Goal: Task Accomplishment & Management: Manage account settings

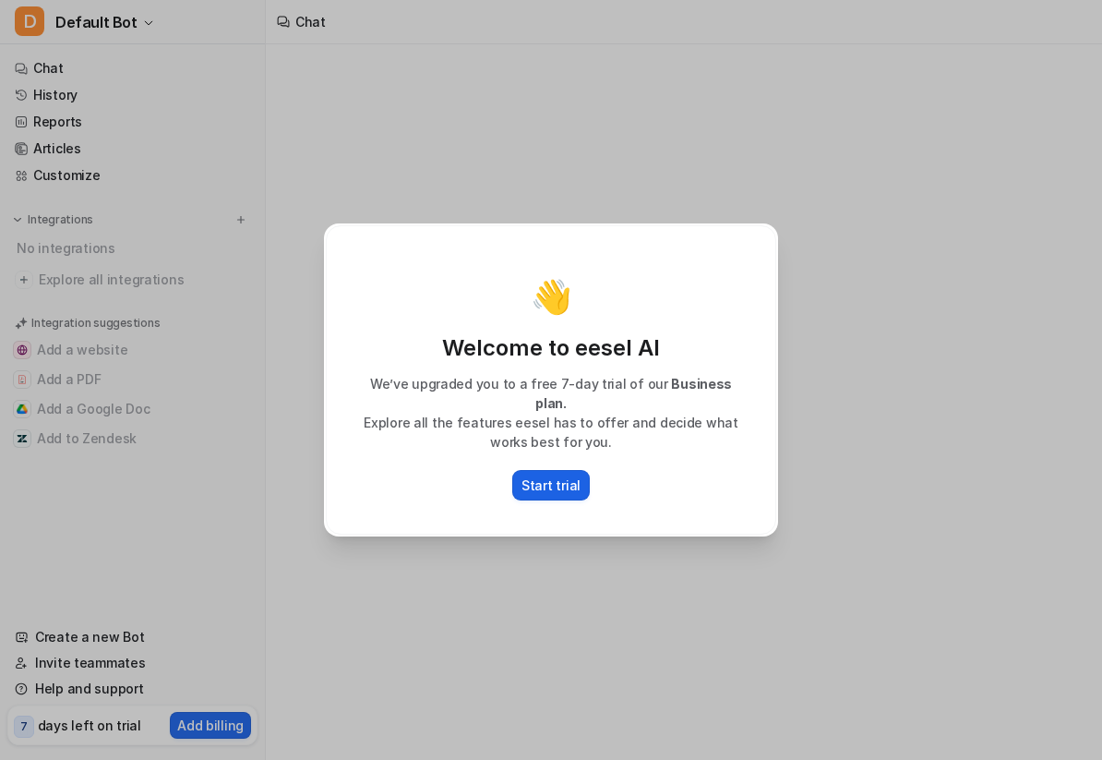
click at [563, 479] on p "Start trial" at bounding box center [551, 484] width 59 height 19
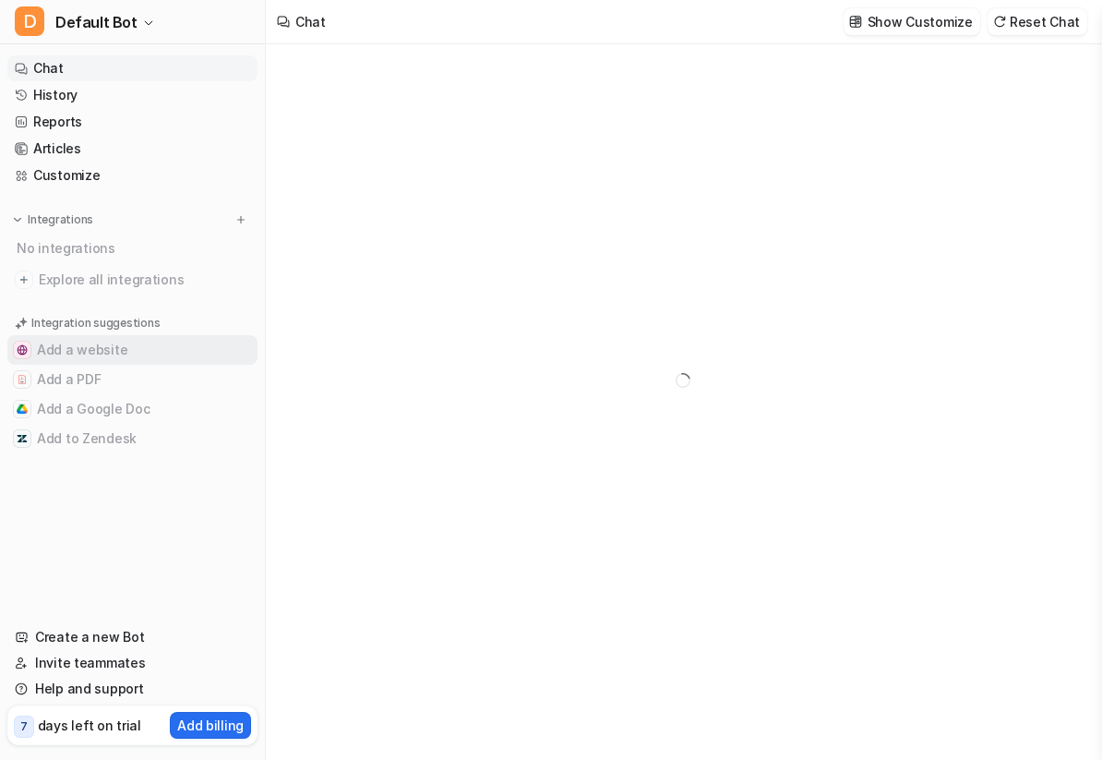
type textarea "**********"
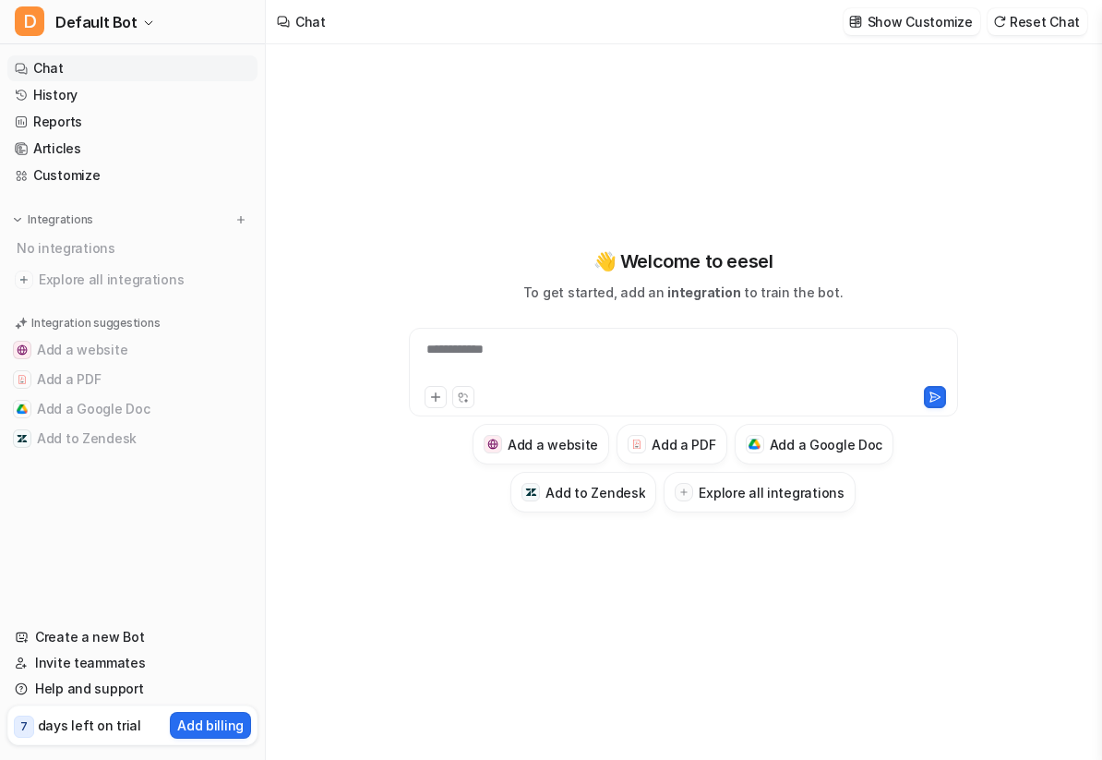
click at [503, 354] on div "**********" at bounding box center [684, 361] width 540 height 42
click at [122, 24] on span "Default Bot" at bounding box center [96, 22] width 82 height 26
click at [108, 143] on link "Settings" at bounding box center [147, 140] width 255 height 30
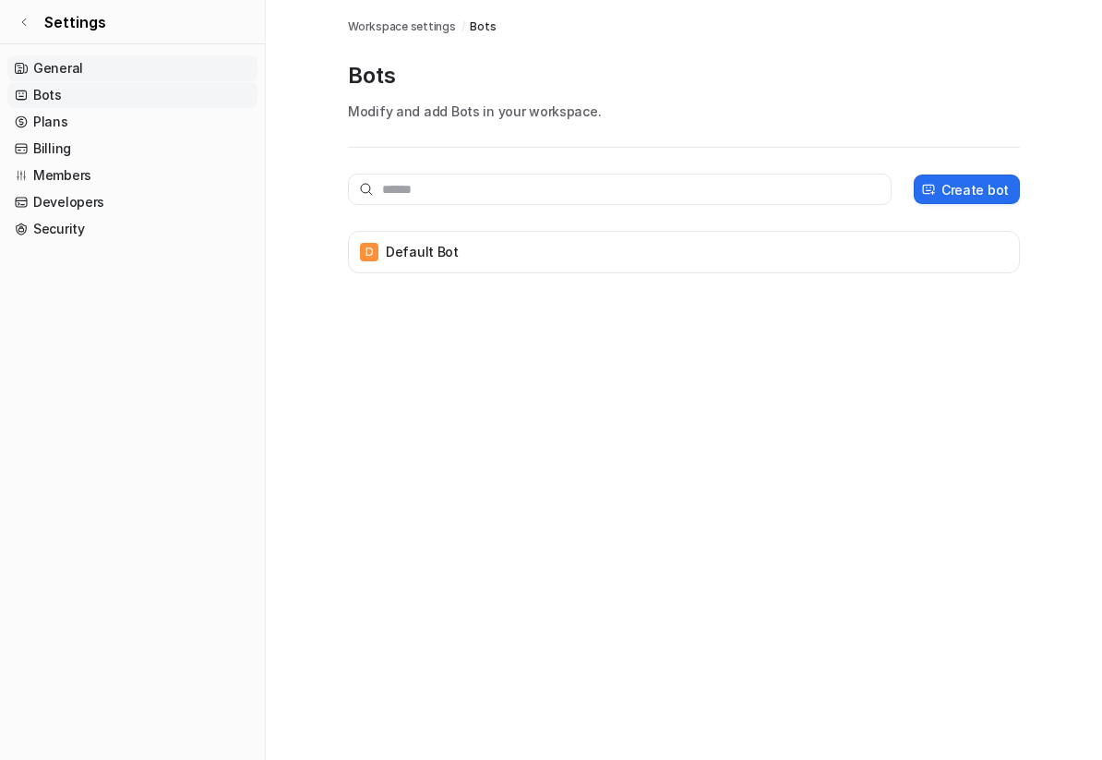
click at [70, 77] on link "General" at bounding box center [132, 68] width 250 height 26
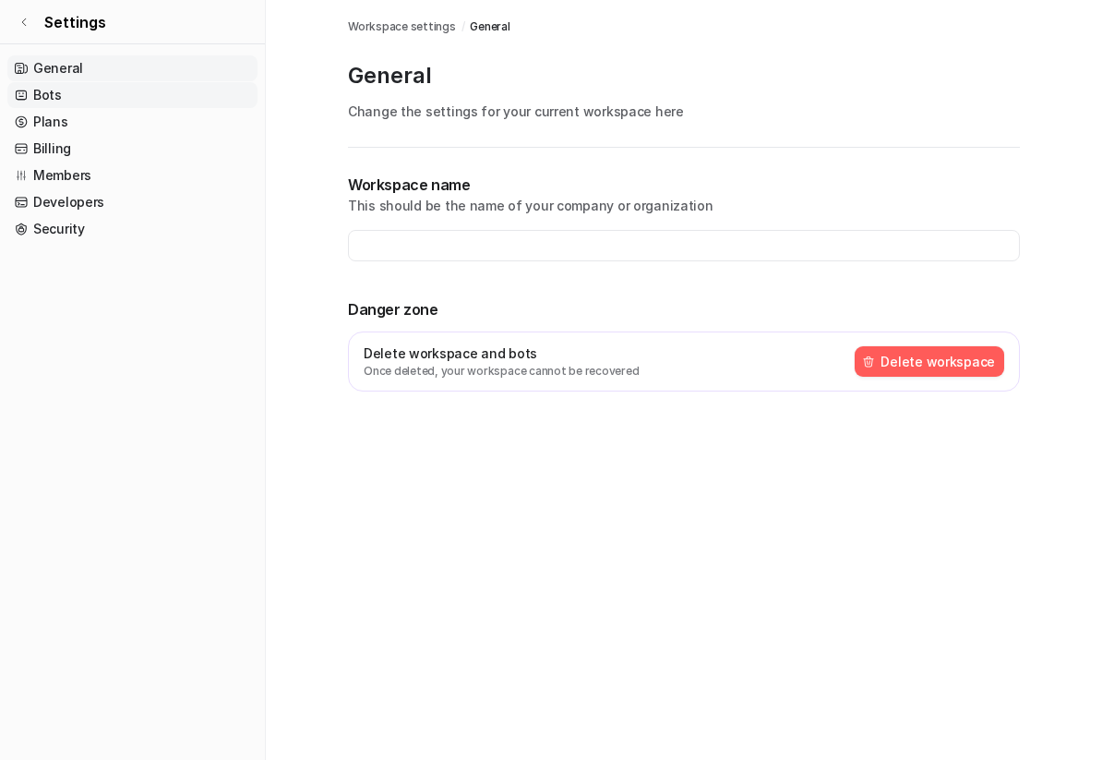
type input "**********"
click at [95, 87] on link "Bots" at bounding box center [132, 95] width 250 height 26
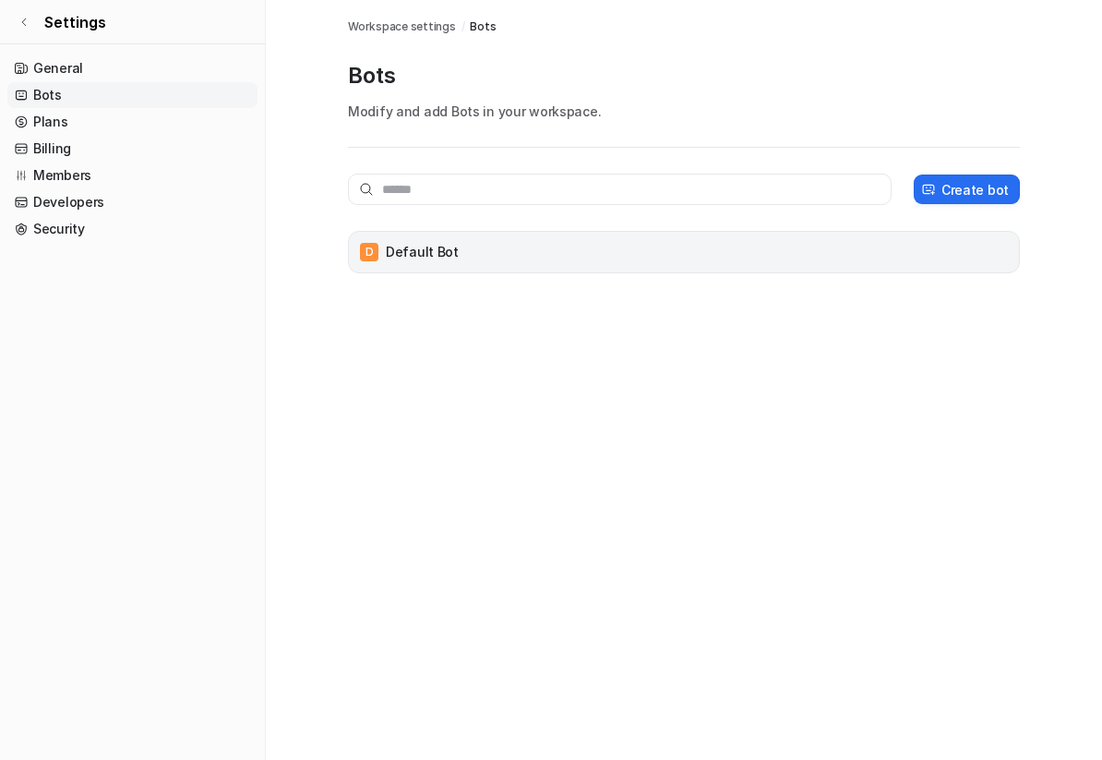
click at [961, 235] on div "D Default Bot" at bounding box center [684, 252] width 672 height 42
click at [418, 239] on div "D Default Bot" at bounding box center [683, 252] width 655 height 26
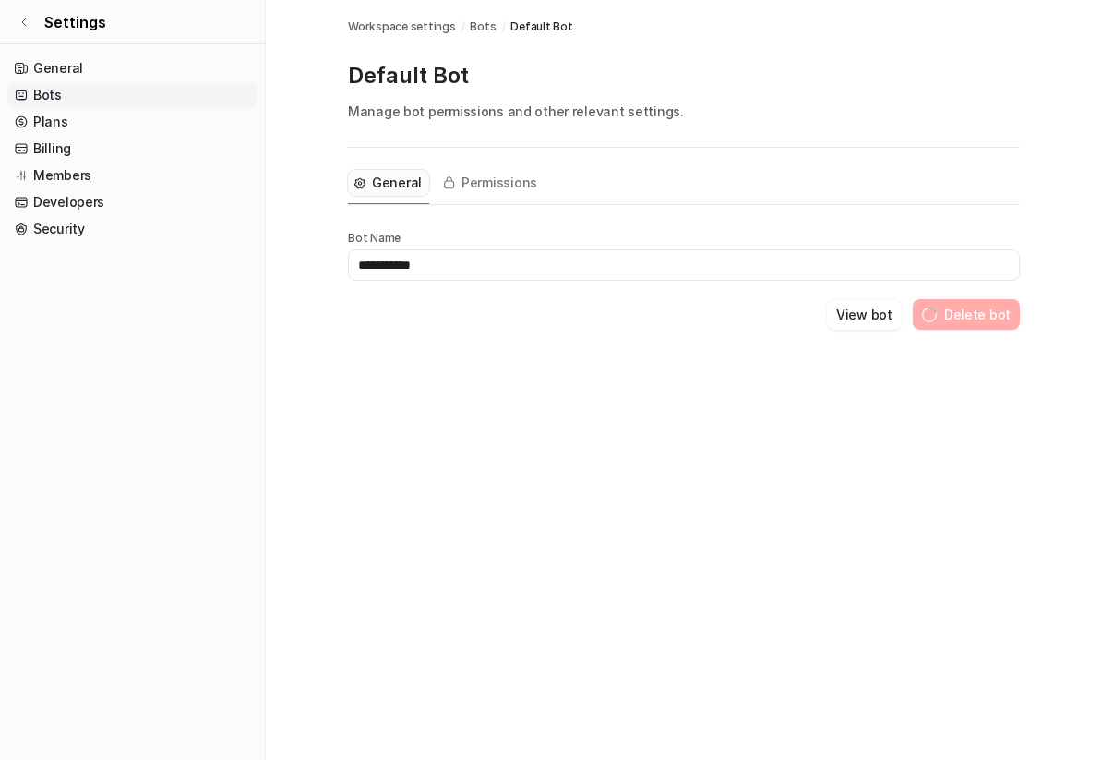
drag, startPoint x: 968, startPoint y: 208, endPoint x: 986, endPoint y: 193, distance: 22.9
click at [986, 193] on div "General Permissions" at bounding box center [684, 183] width 672 height 42
click at [507, 180] on span "Permissions" at bounding box center [500, 183] width 76 height 18
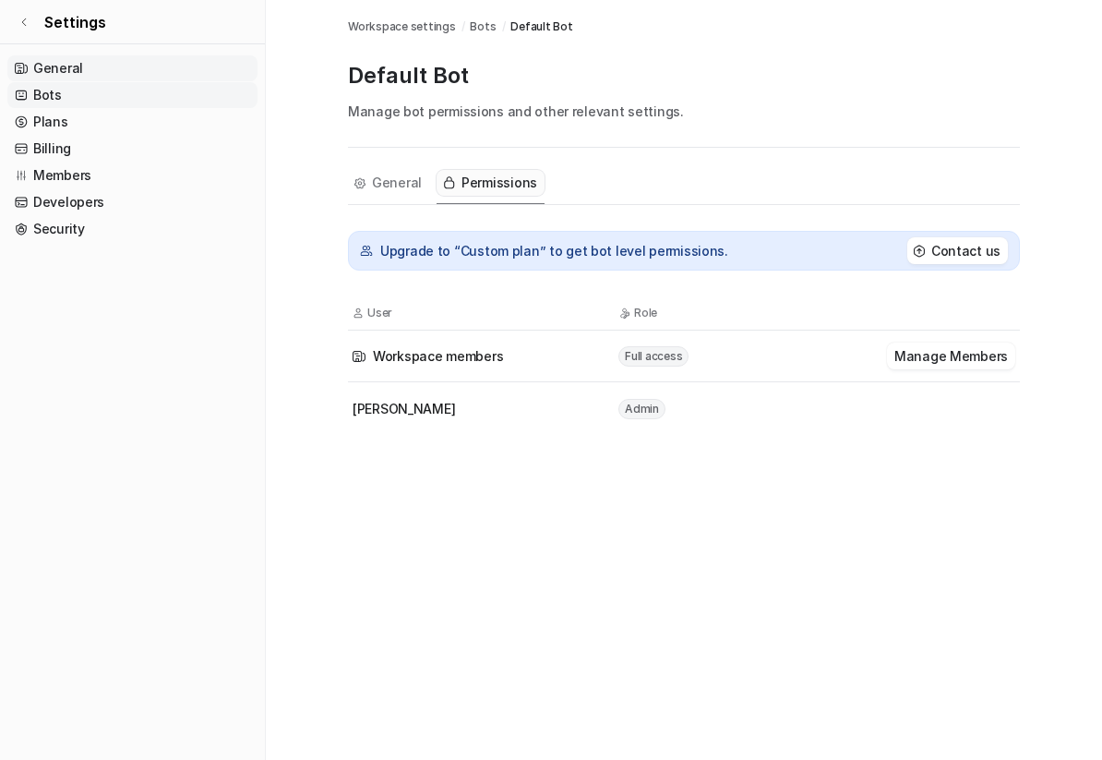
click at [61, 78] on link "General" at bounding box center [132, 68] width 250 height 26
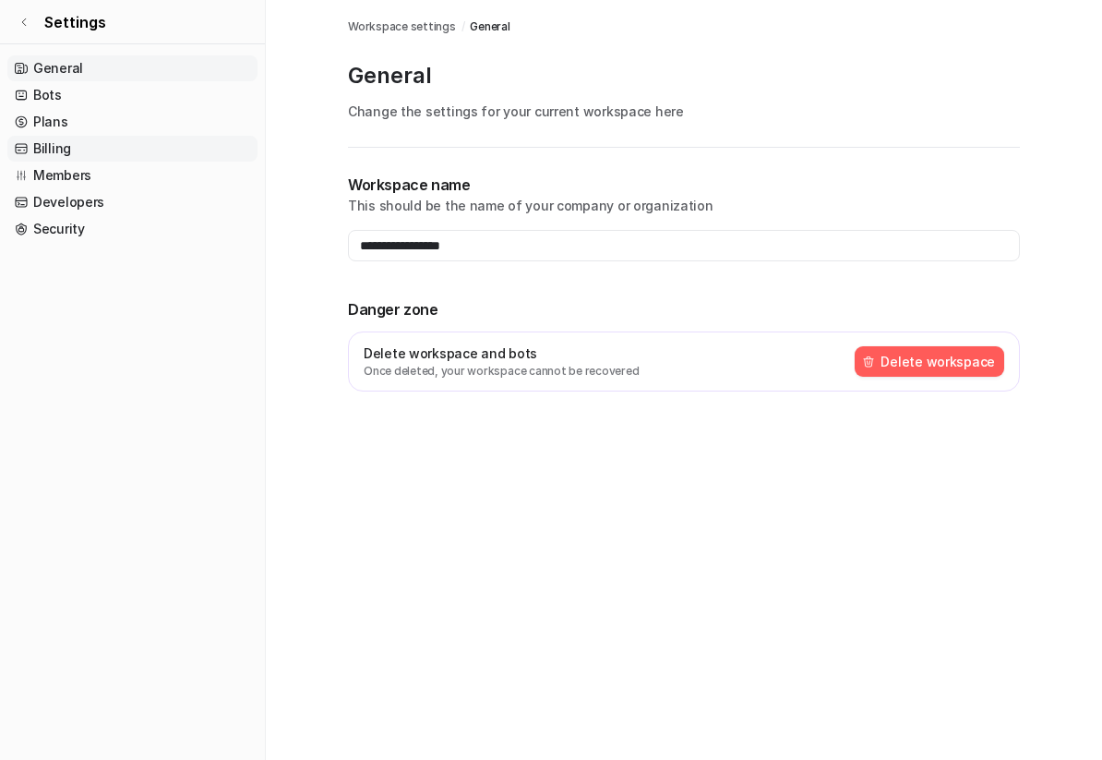
click at [59, 147] on link "Billing" at bounding box center [132, 149] width 250 height 26
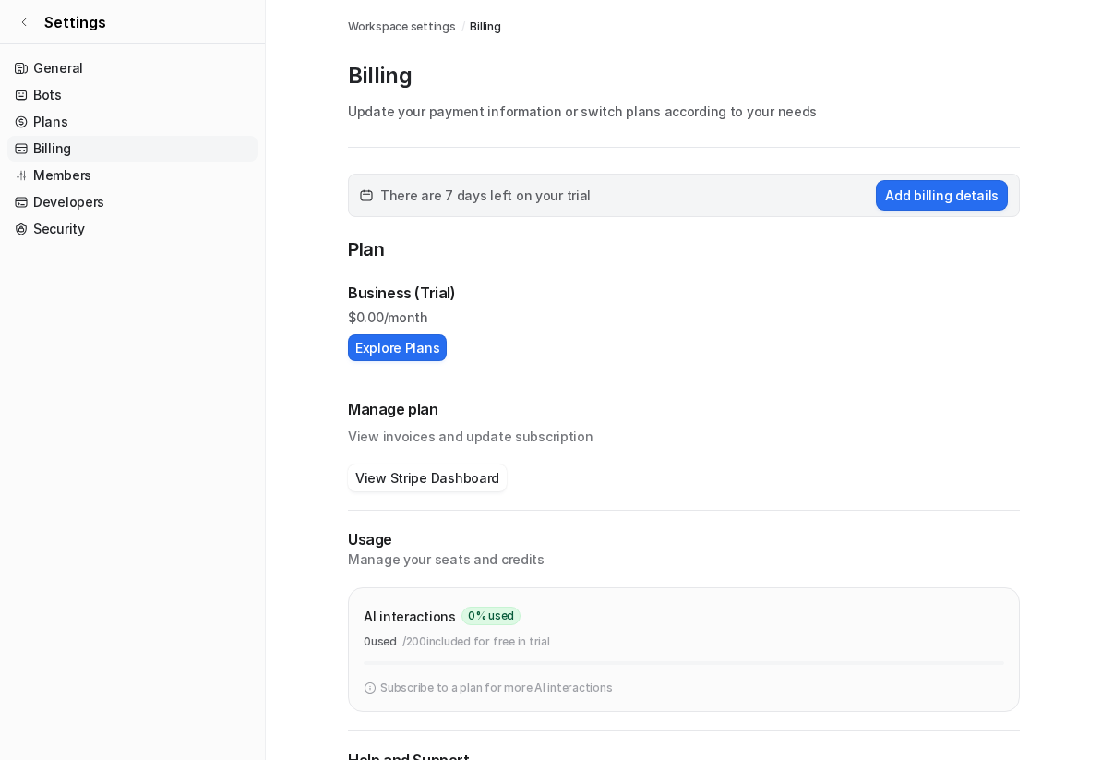
scroll to position [107, 0]
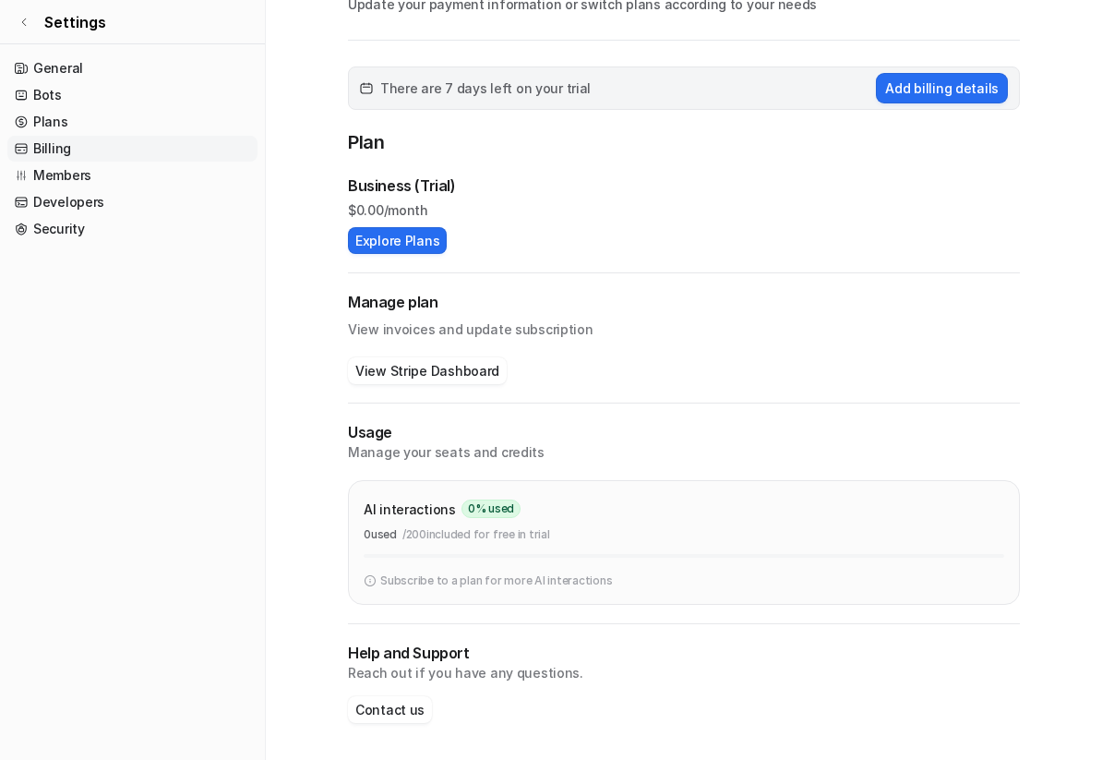
click at [412, 222] on div "Business (Trial) $ 0.00/month Explore Plans" at bounding box center [684, 213] width 672 height 79
click at [410, 242] on button "Explore Plans" at bounding box center [397, 240] width 99 height 27
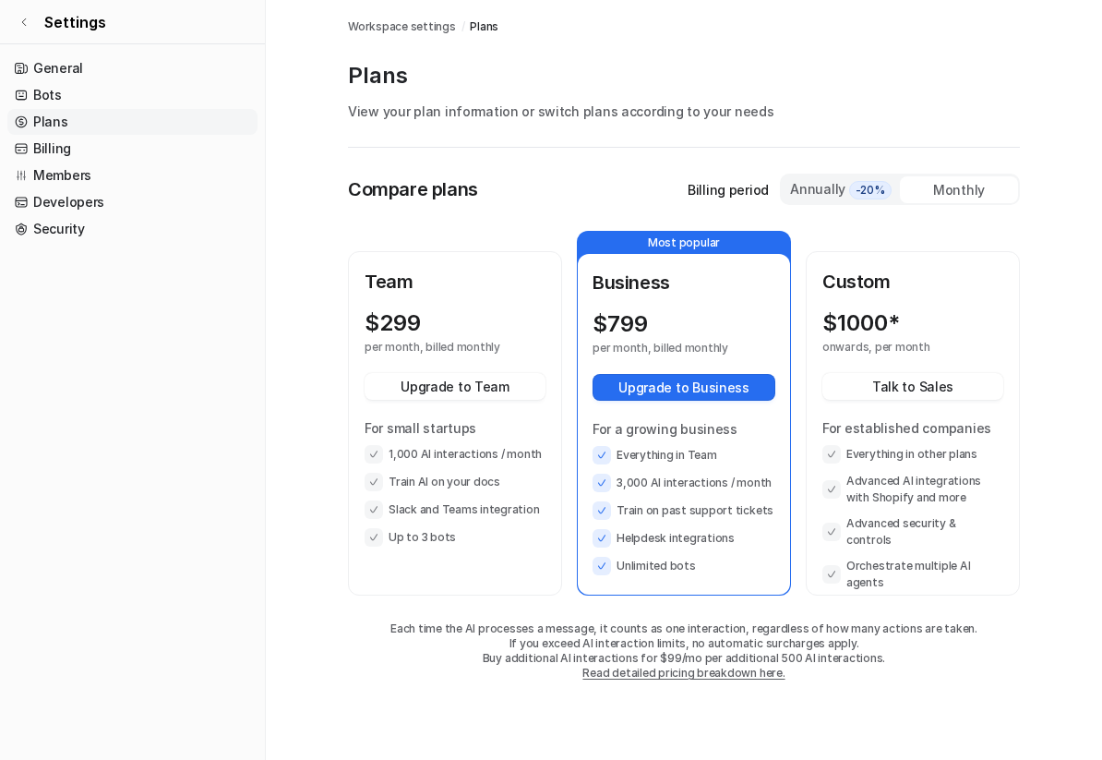
click at [448, 290] on p "Team" at bounding box center [455, 282] width 181 height 28
click at [433, 306] on div "Team $ 299 per month, billed monthly Upgrade to Team For small startups 1,000 A…" at bounding box center [455, 407] width 181 height 279
click at [437, 333] on div "$ 299" at bounding box center [439, 323] width 148 height 26
click at [383, 248] on div "Team $ 299 per month, billed monthly Upgrade to Team For small startups 1,000 A…" at bounding box center [684, 413] width 672 height 365
click at [366, 261] on div "Team $ 299 per month, billed monthly Upgrade to Team For small startups 1,000 A…" at bounding box center [455, 423] width 210 height 341
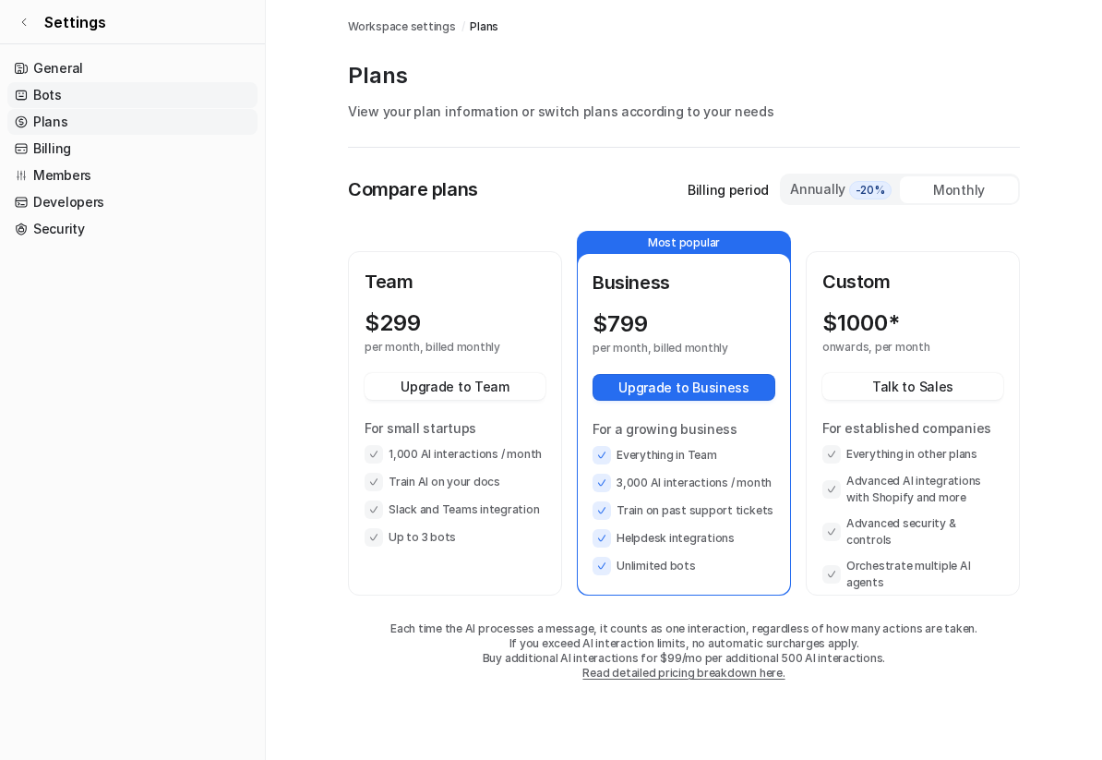
click at [64, 98] on link "Bots" at bounding box center [132, 95] width 250 height 26
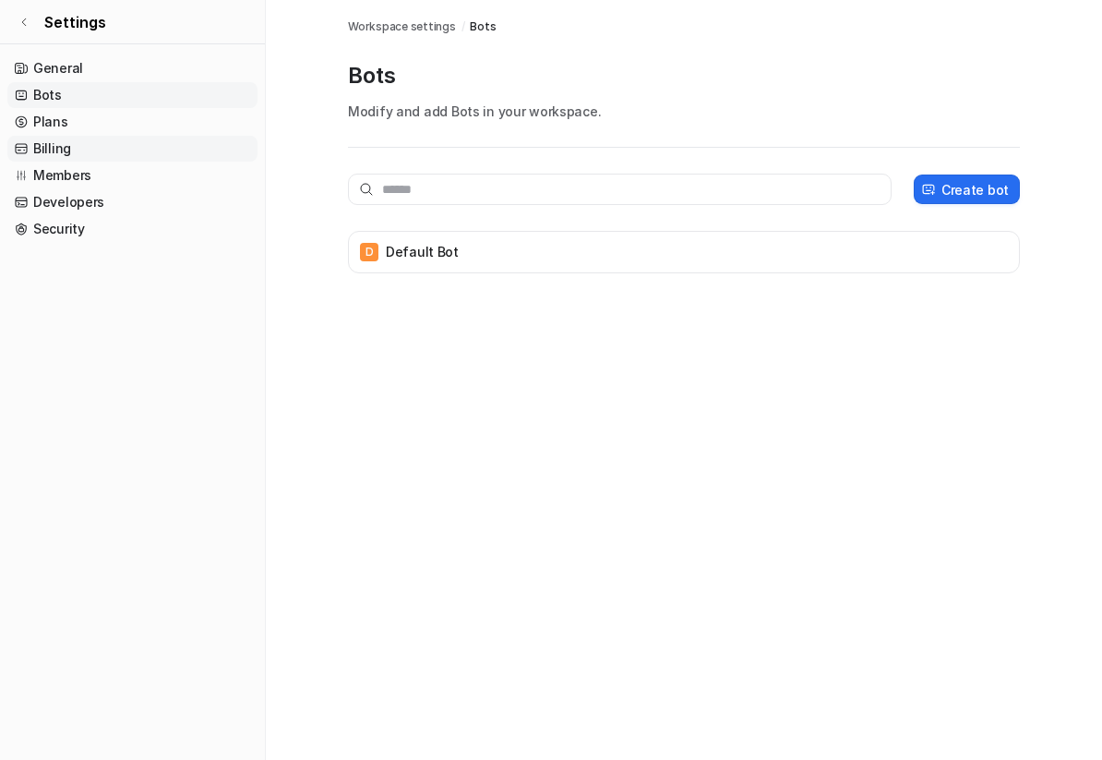
click at [71, 141] on link "Billing" at bounding box center [132, 149] width 250 height 26
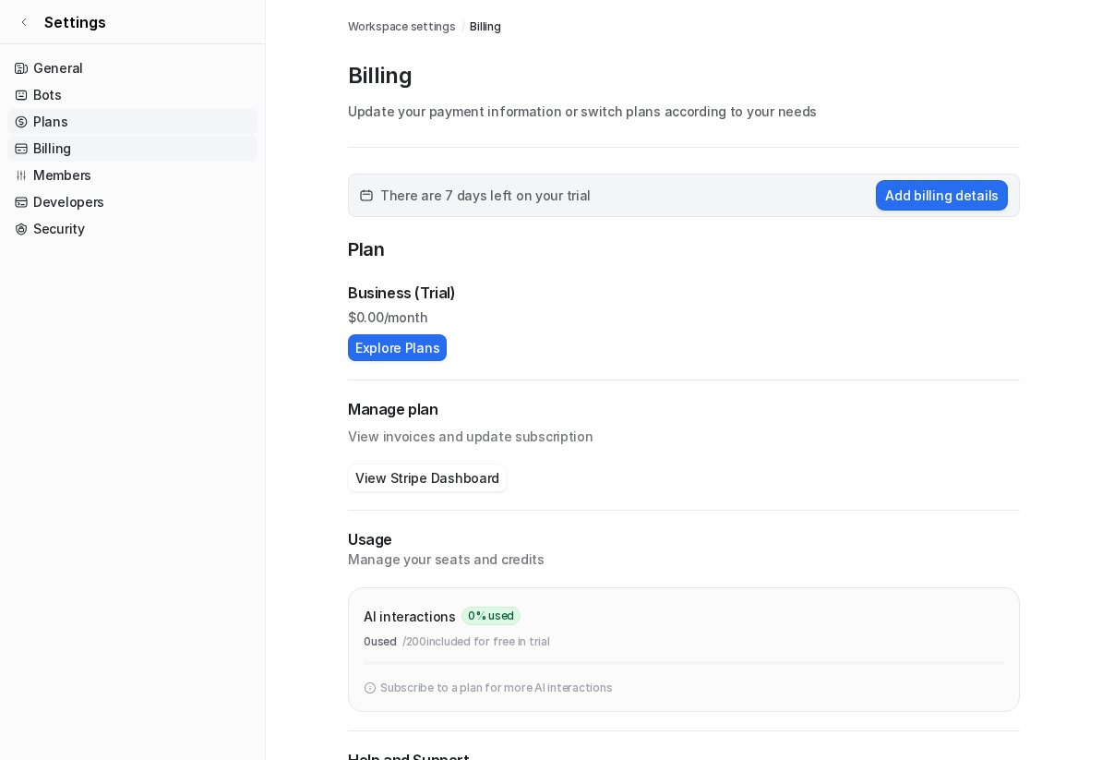
click at [71, 128] on link "Plans" at bounding box center [132, 122] width 250 height 26
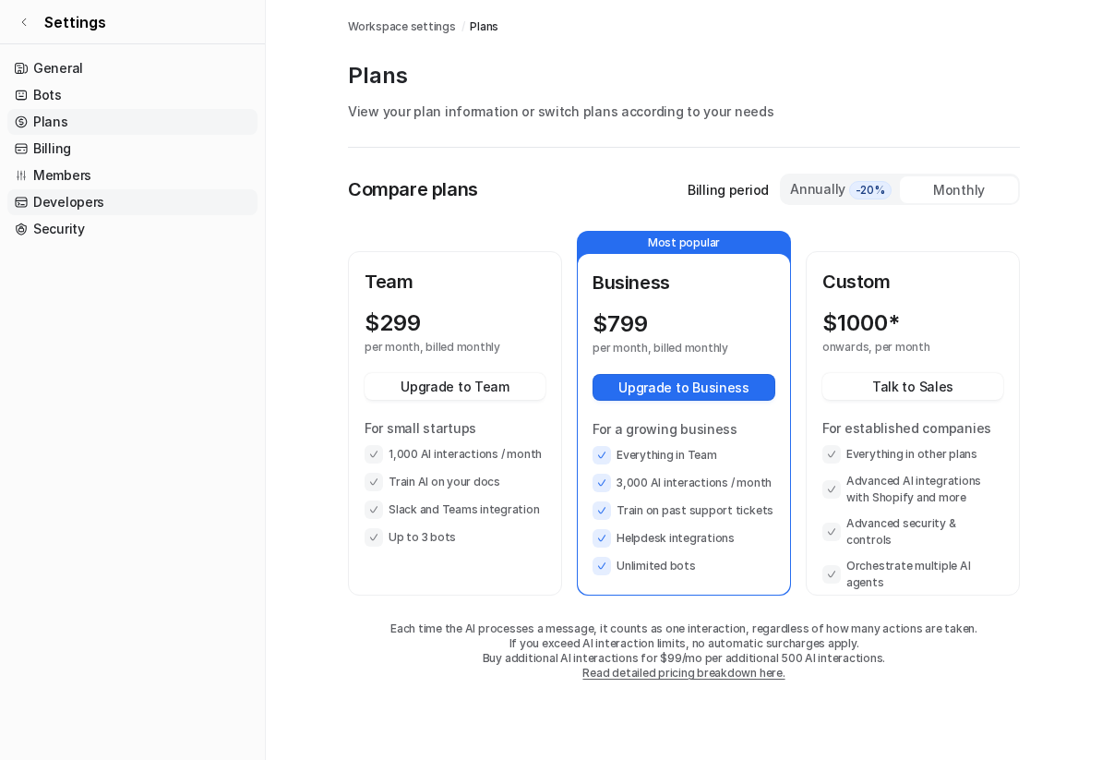
click at [74, 189] on link "Developers" at bounding box center [132, 202] width 250 height 26
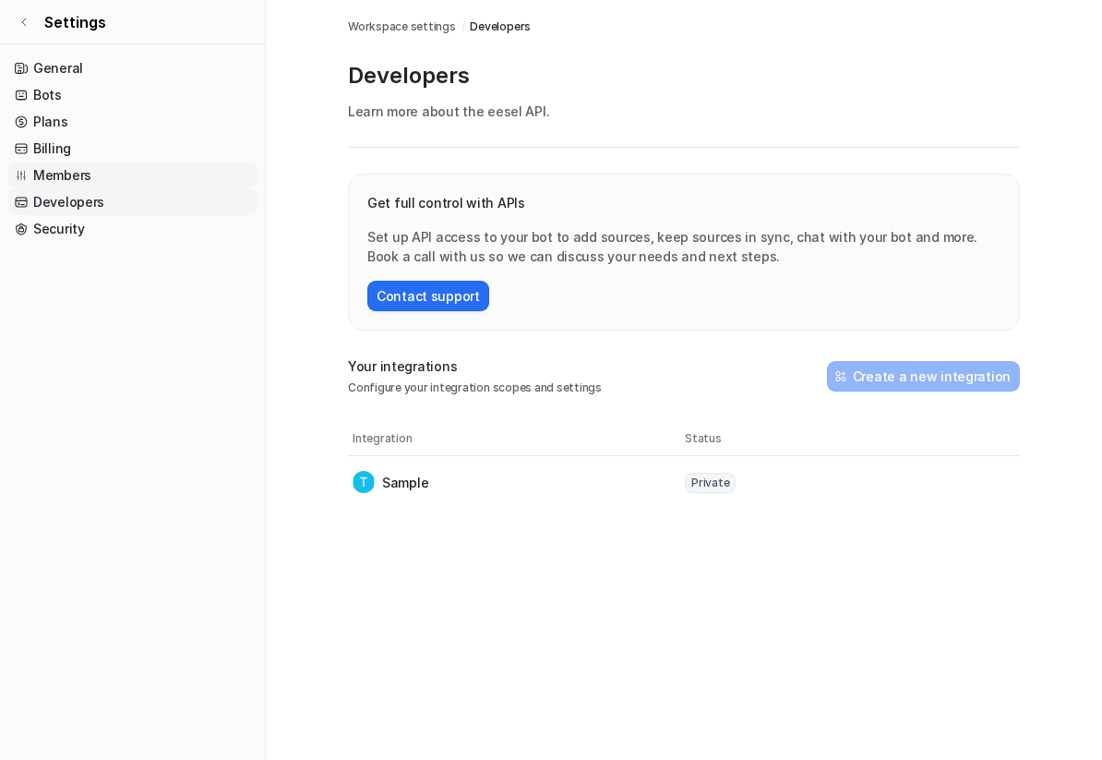
click at [76, 174] on link "Members" at bounding box center [132, 175] width 250 height 26
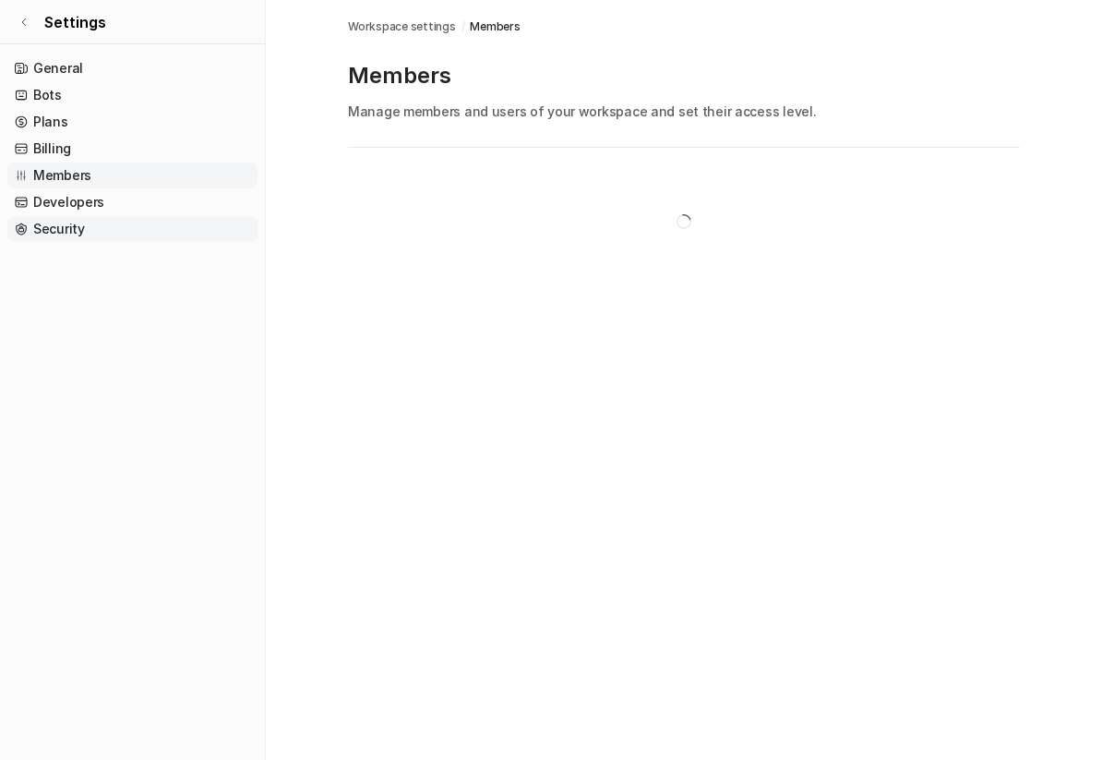
click at [67, 218] on link "Security" at bounding box center [132, 229] width 250 height 26
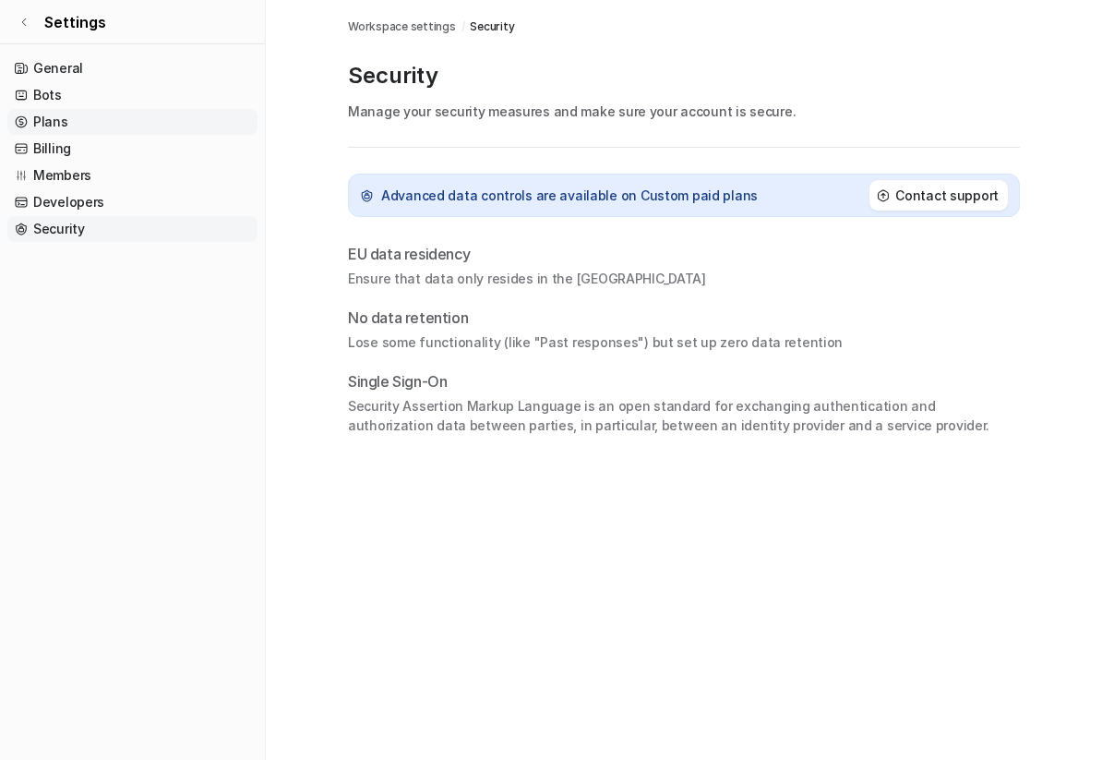
click at [97, 115] on link "Plans" at bounding box center [132, 122] width 250 height 26
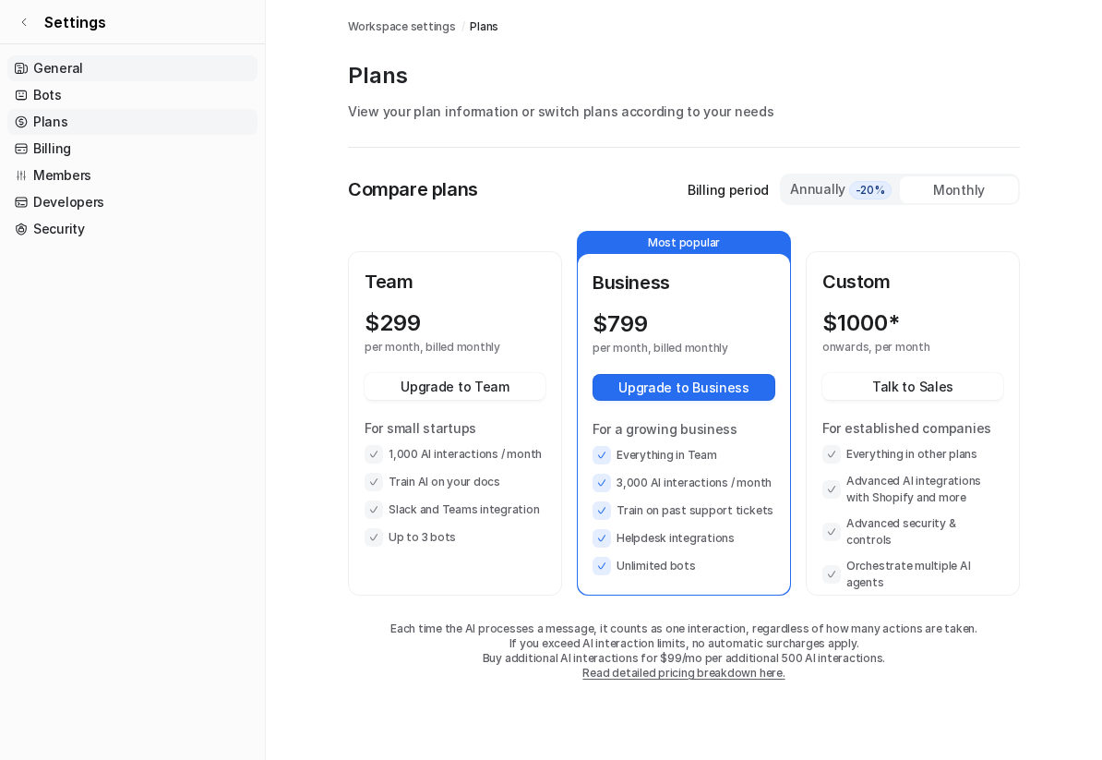
click at [97, 70] on link "General" at bounding box center [132, 68] width 250 height 26
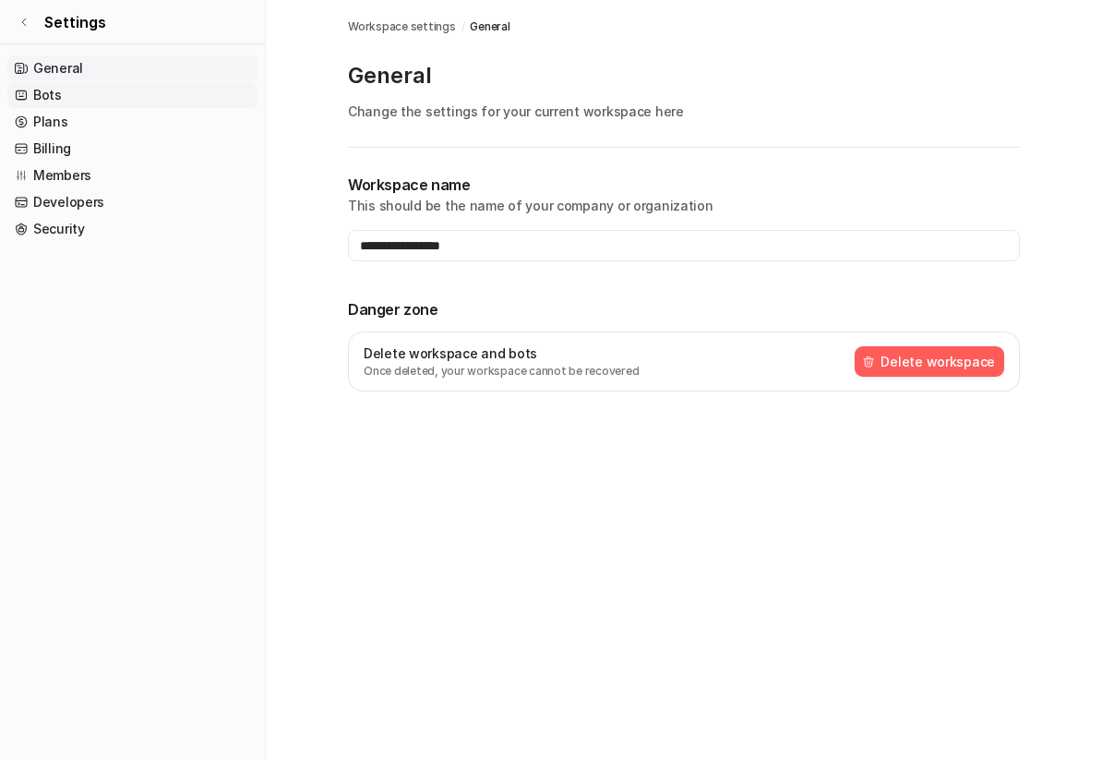
click at [100, 102] on link "Bots" at bounding box center [132, 95] width 250 height 26
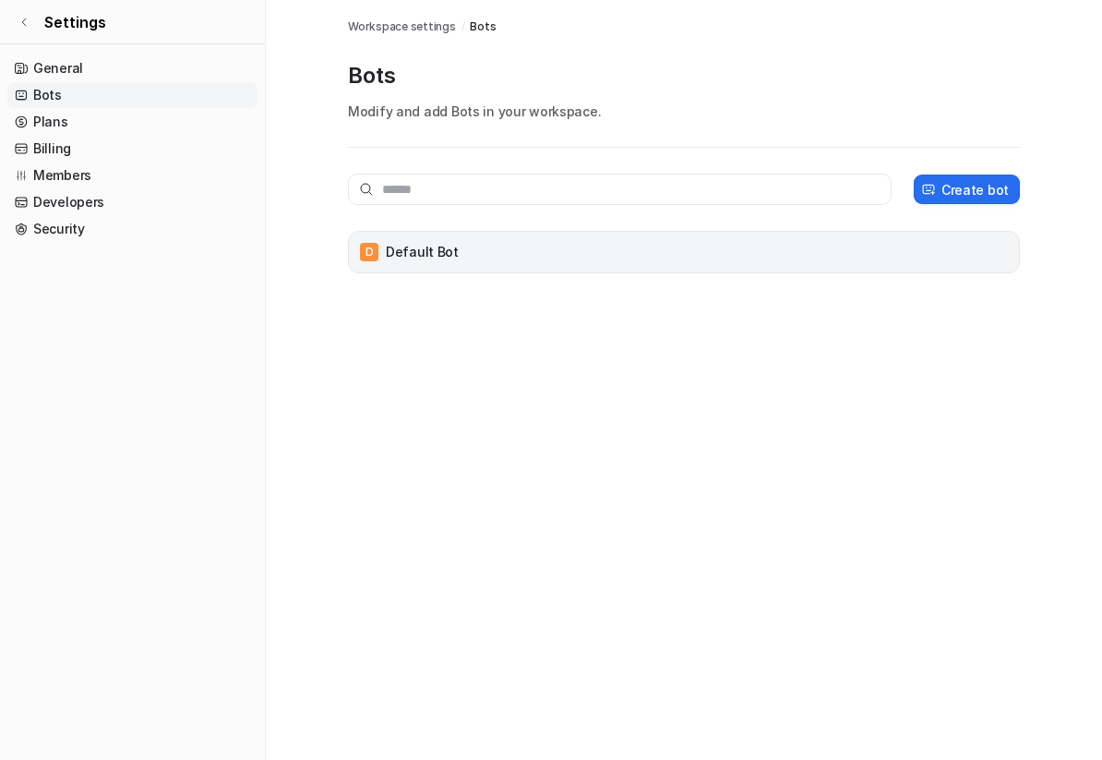
click at [471, 272] on div "D Default Bot" at bounding box center [684, 252] width 672 height 42
click at [478, 258] on div "D Default Bot" at bounding box center [683, 252] width 655 height 26
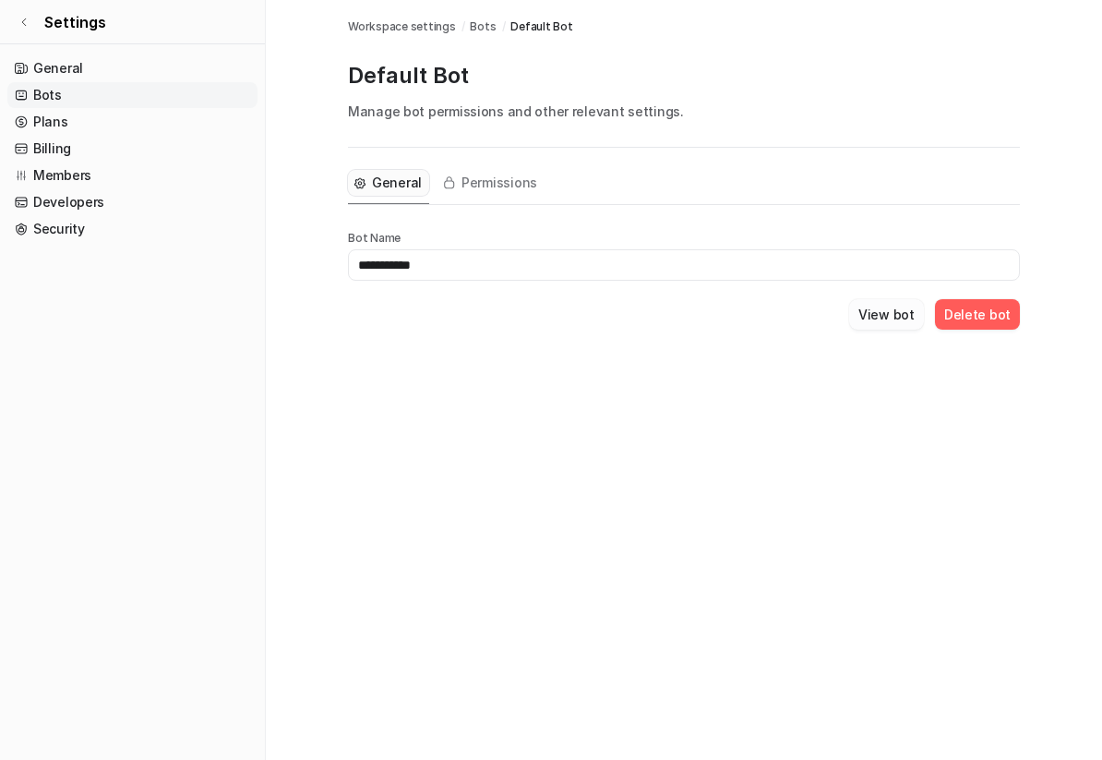
click at [909, 318] on button "View bot" at bounding box center [886, 314] width 75 height 30
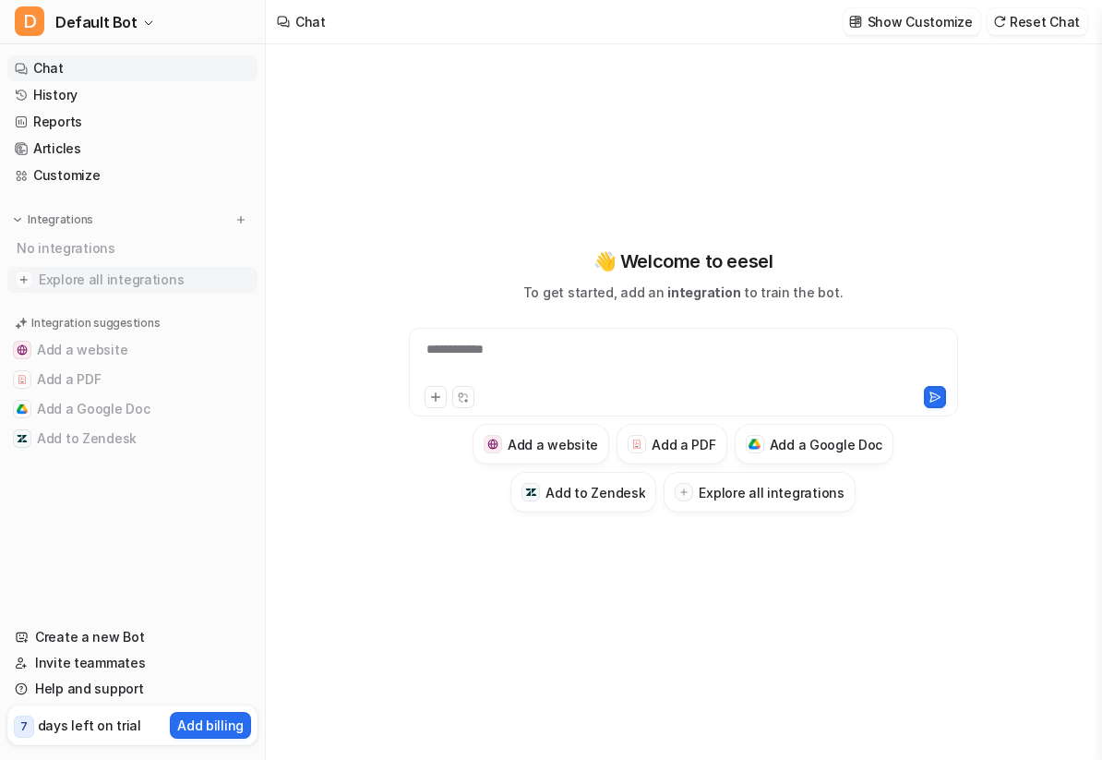
click at [52, 282] on span "Explore all integrations" at bounding box center [144, 280] width 211 height 30
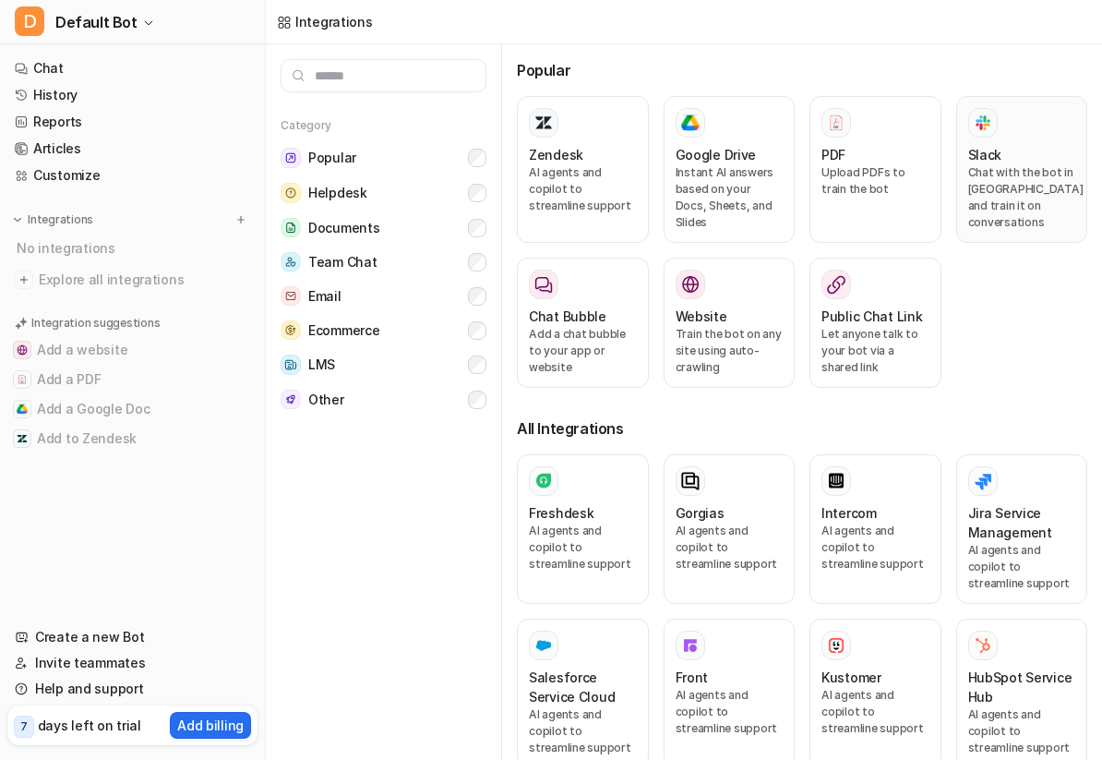
click at [1021, 181] on p "Chat with the bot in [GEOGRAPHIC_DATA] and train it on conversations" at bounding box center [1022, 197] width 108 height 66
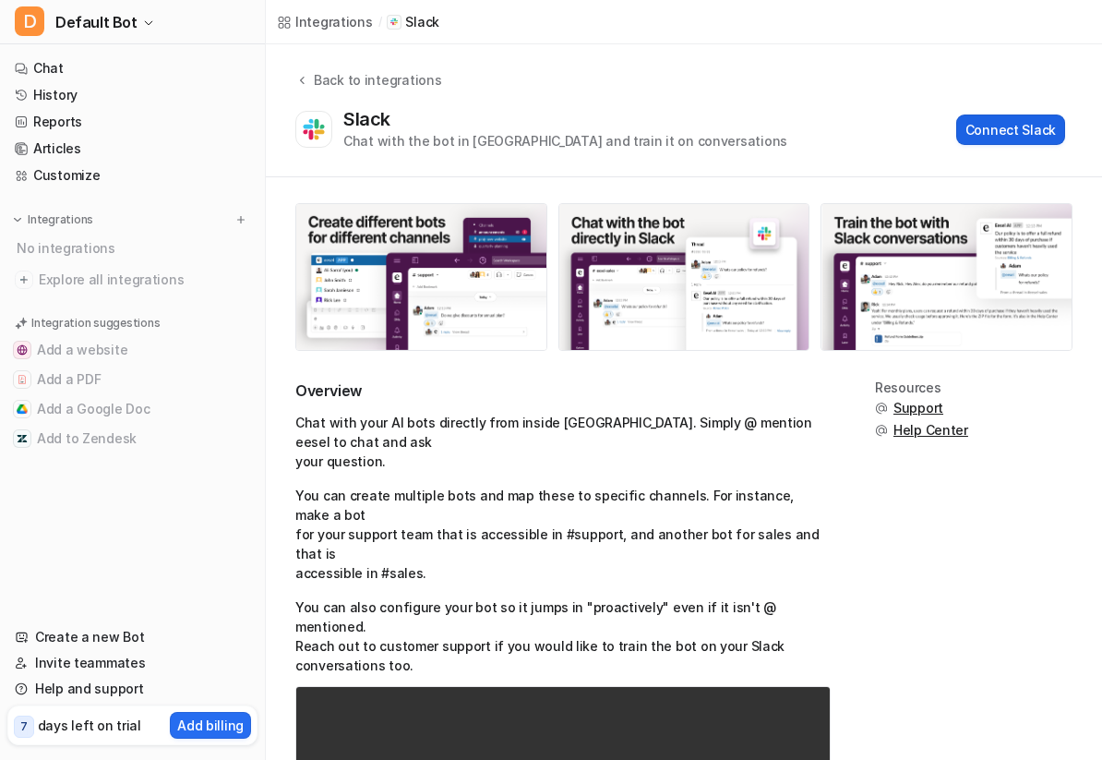
click at [1010, 133] on button "Connect Slack" at bounding box center [1010, 129] width 109 height 30
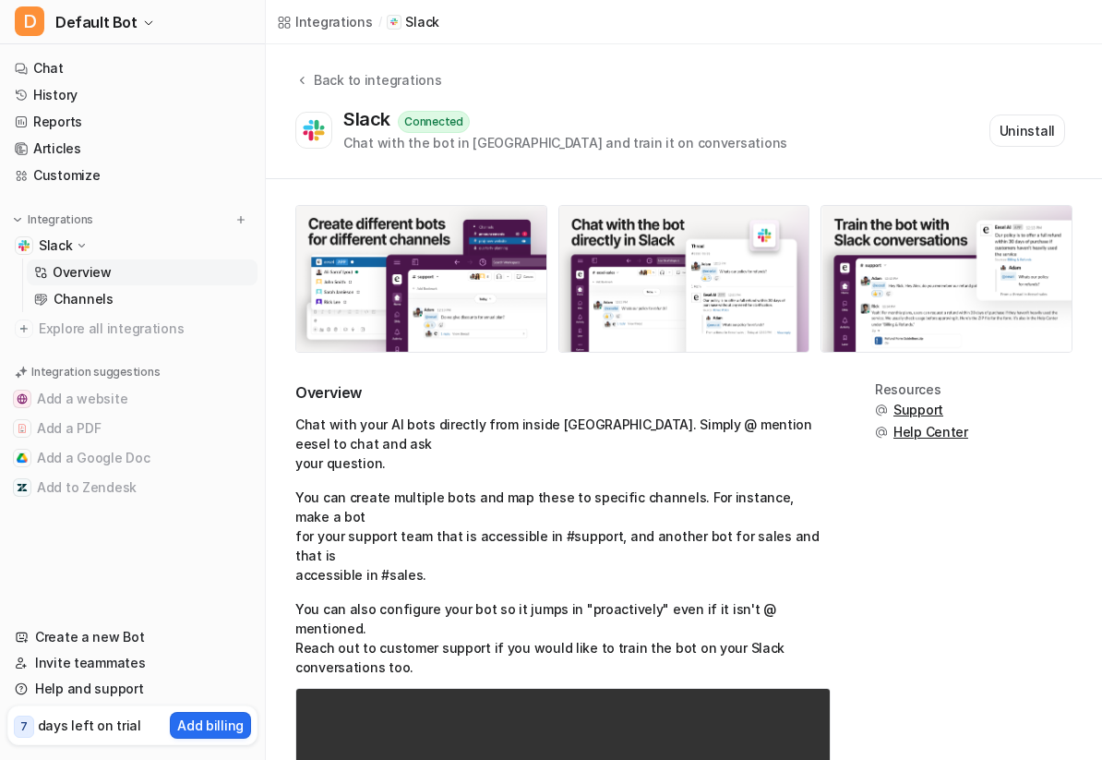
click at [343, 22] on div "Integrations" at bounding box center [334, 21] width 78 height 19
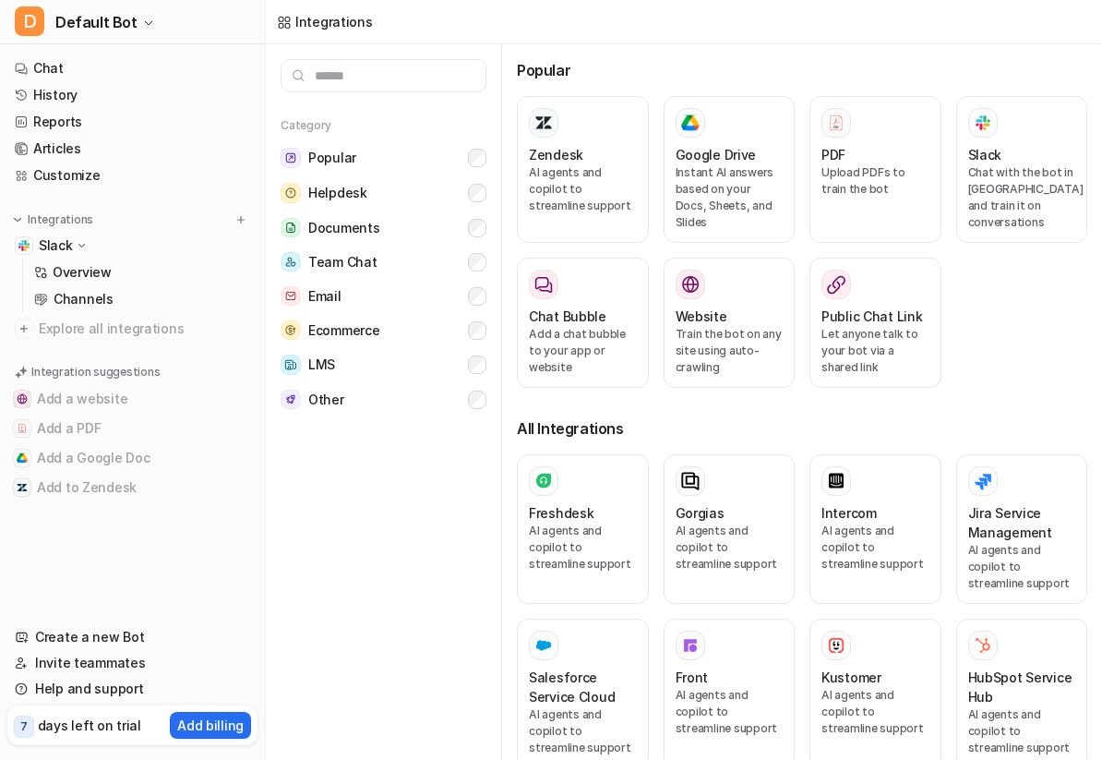
click at [359, 77] on input "text" at bounding box center [384, 75] width 206 height 33
click at [371, 168] on button "Popular" at bounding box center [384, 157] width 206 height 35
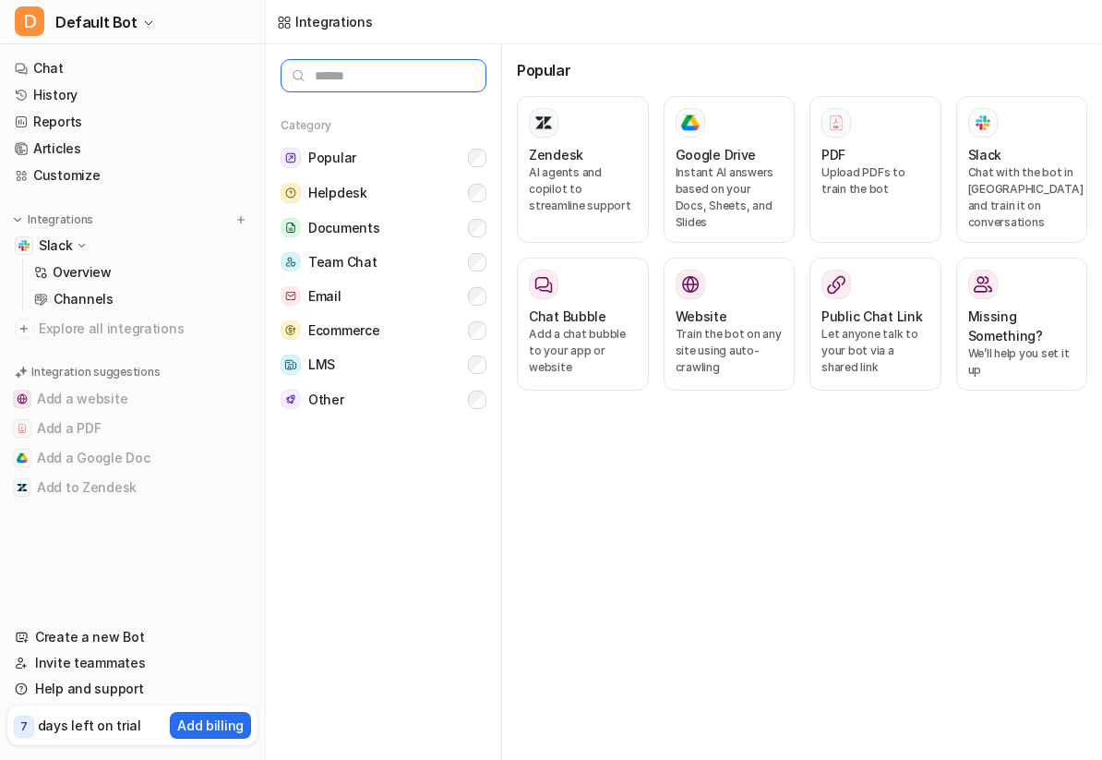
click at [365, 81] on input "text" at bounding box center [384, 75] width 206 height 33
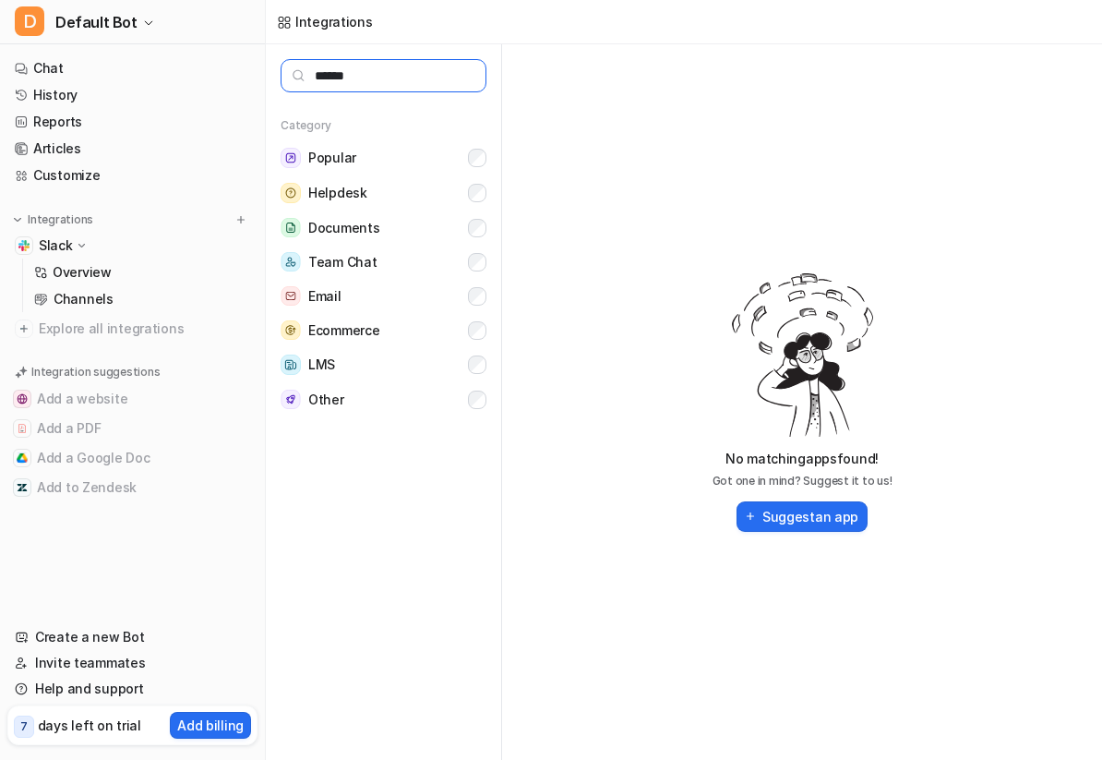
type input "******"
click at [81, 243] on icon at bounding box center [82, 245] width 14 height 13
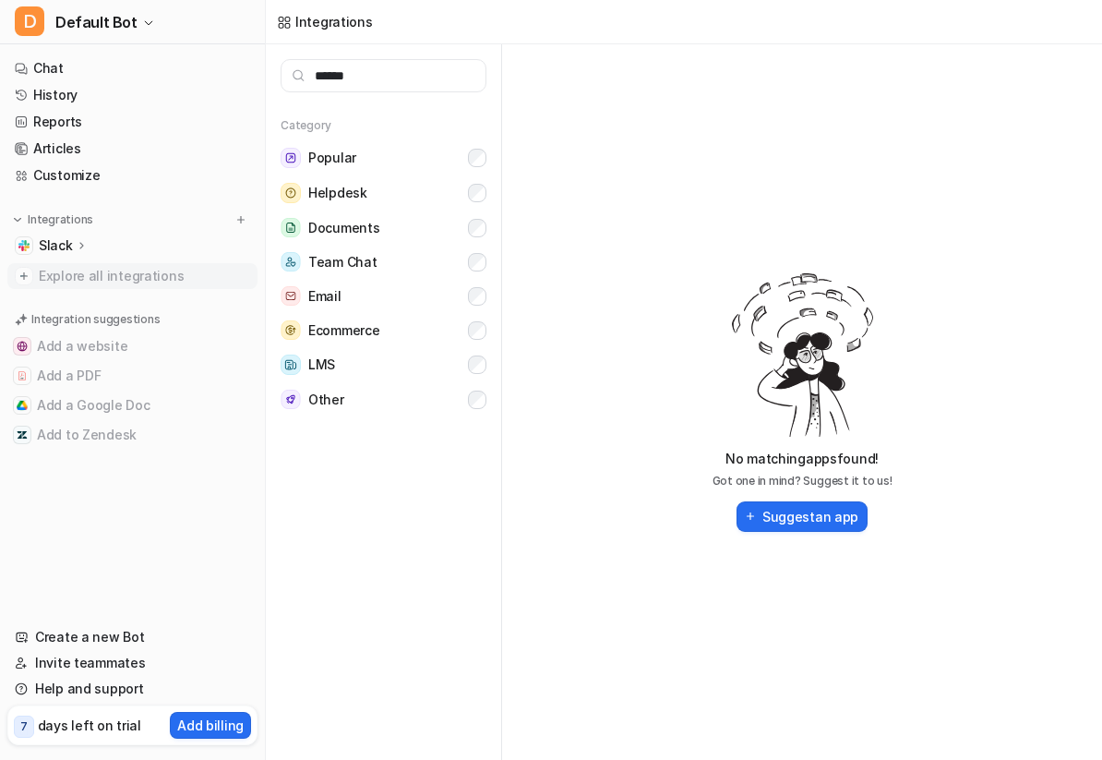
click at [102, 270] on span "Explore all integrations" at bounding box center [144, 276] width 211 height 30
click at [20, 277] on img at bounding box center [24, 276] width 18 height 18
click at [378, 74] on input "******" at bounding box center [384, 75] width 206 height 33
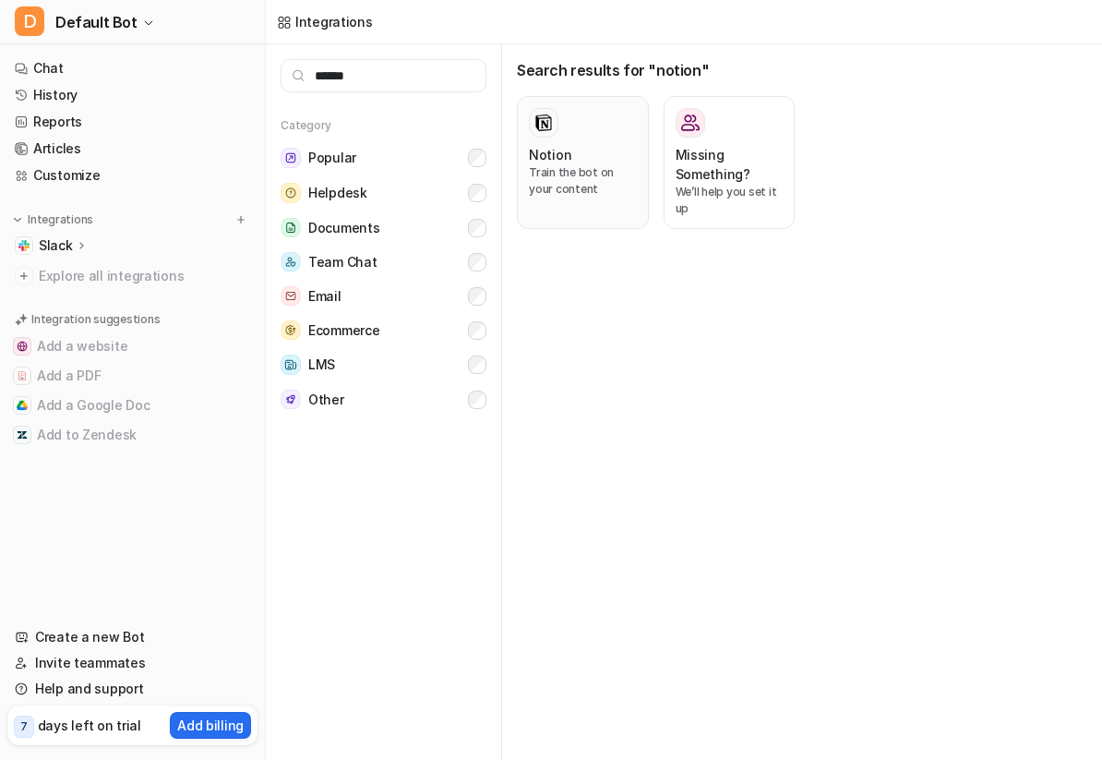
click at [596, 169] on p "Train the bot on your content" at bounding box center [583, 180] width 108 height 33
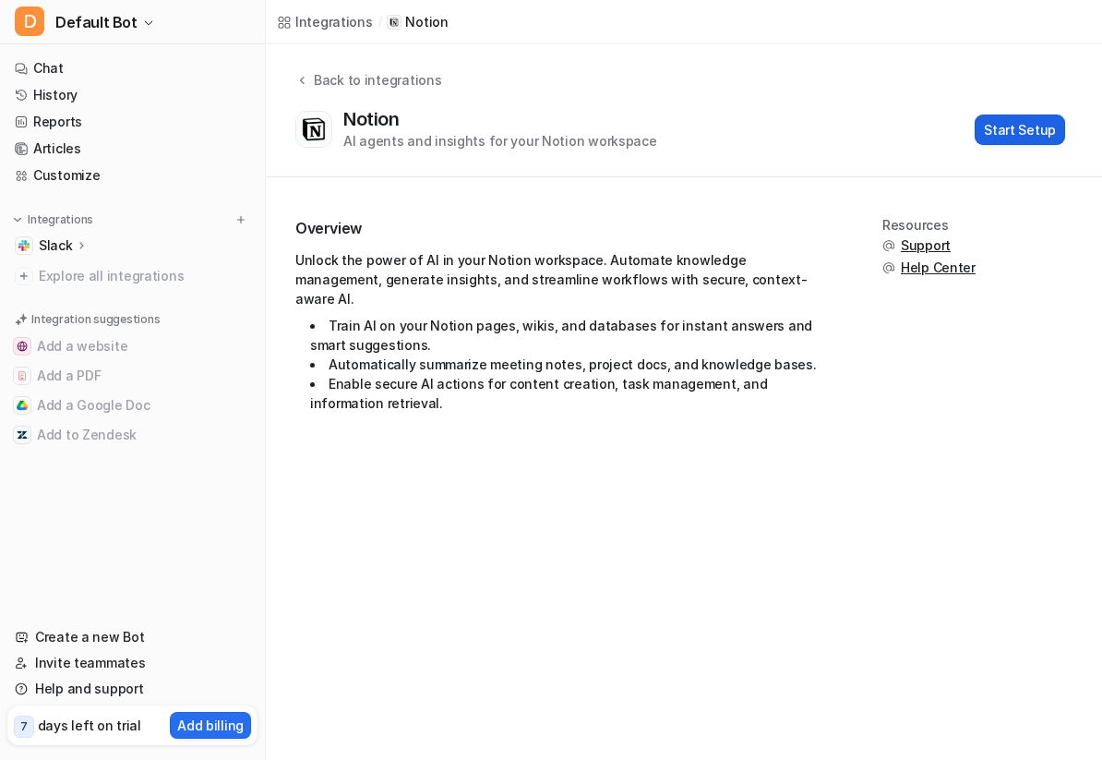
click at [1032, 137] on button "Start Setup" at bounding box center [1020, 129] width 90 height 30
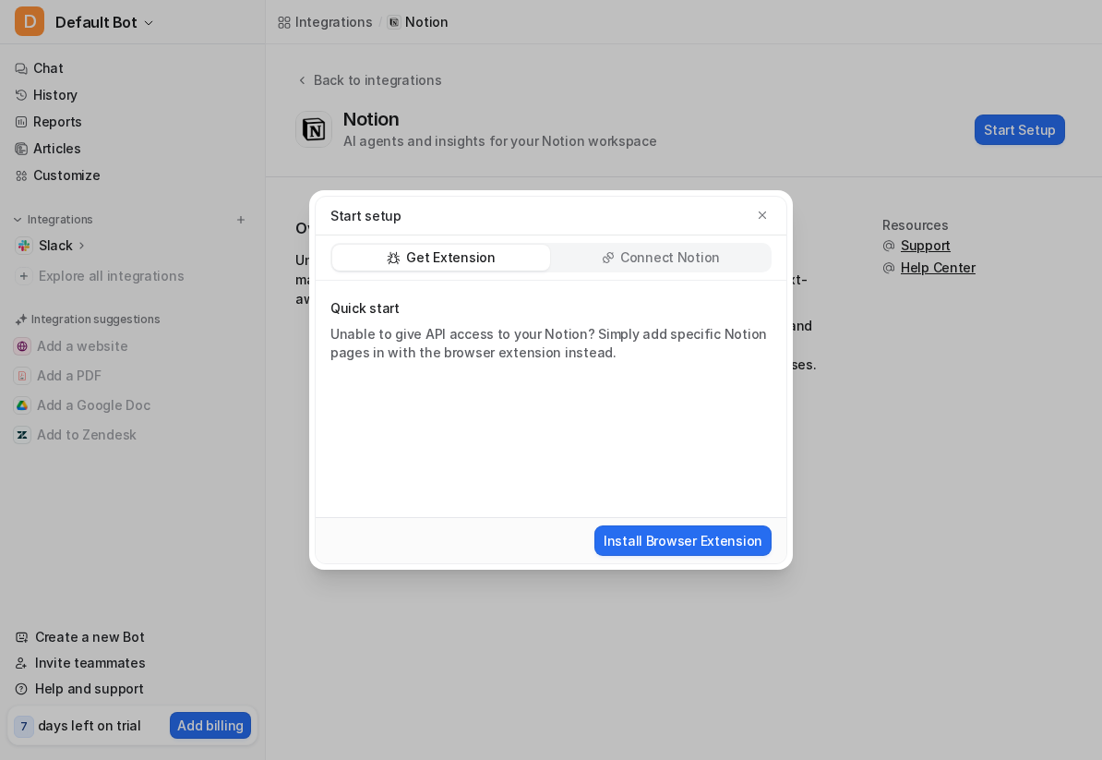
click at [637, 257] on p "Connect Notion" at bounding box center [670, 257] width 100 height 18
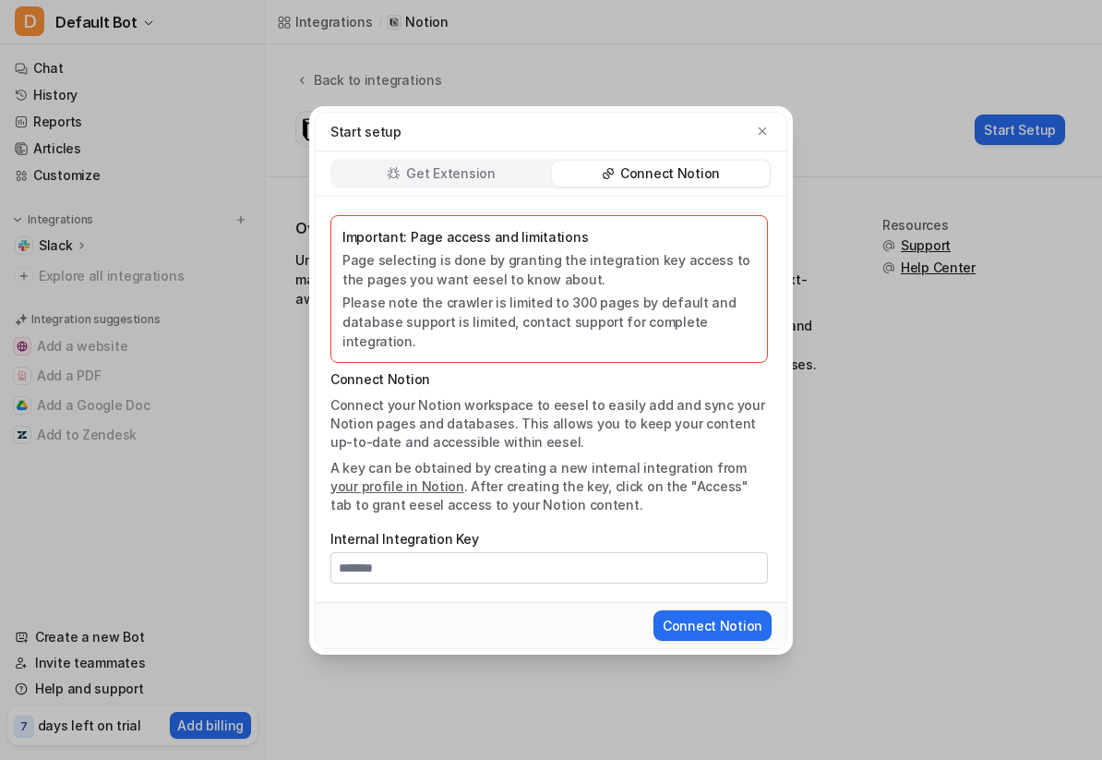
click at [476, 182] on p "Get Extension" at bounding box center [450, 173] width 89 height 18
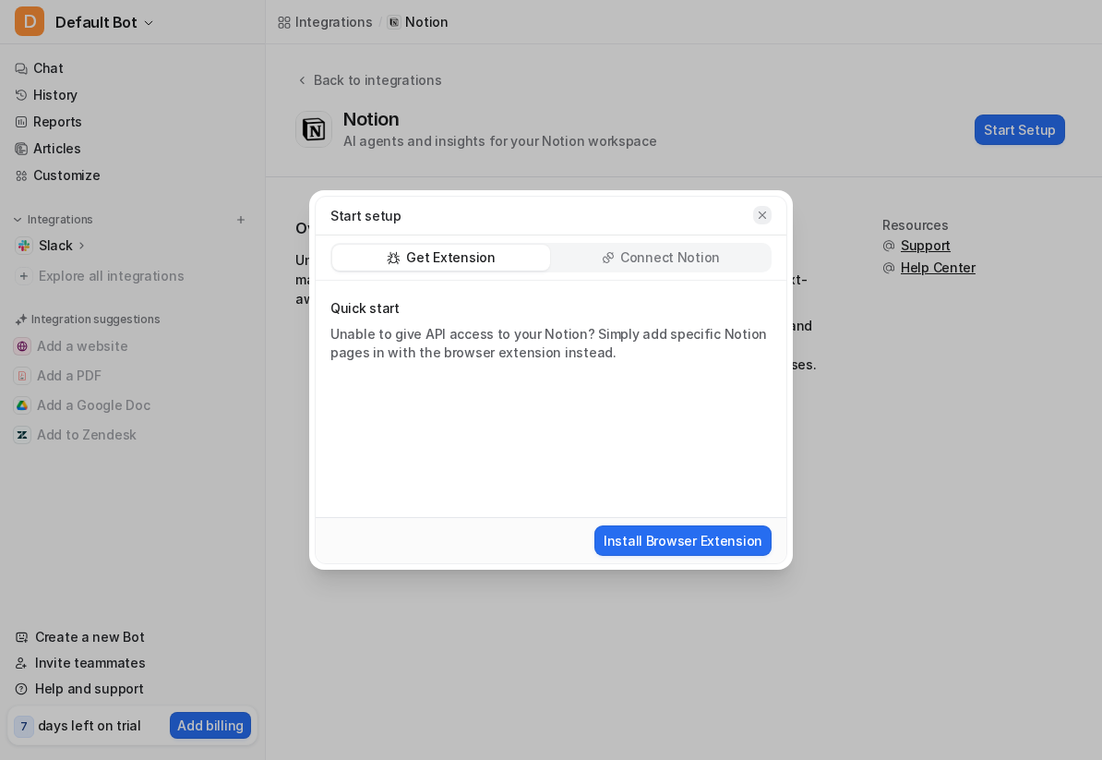
click at [762, 216] on icon "button" at bounding box center [762, 215] width 13 height 13
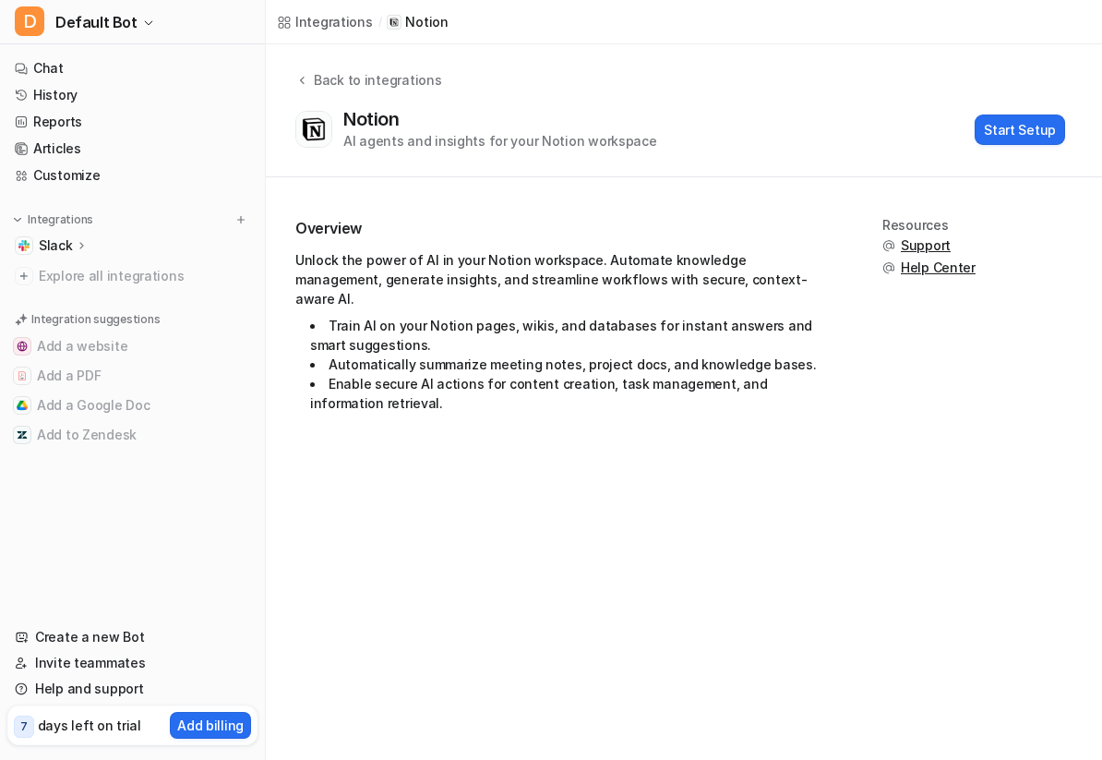
click at [75, 239] on icon at bounding box center [81, 245] width 13 height 14
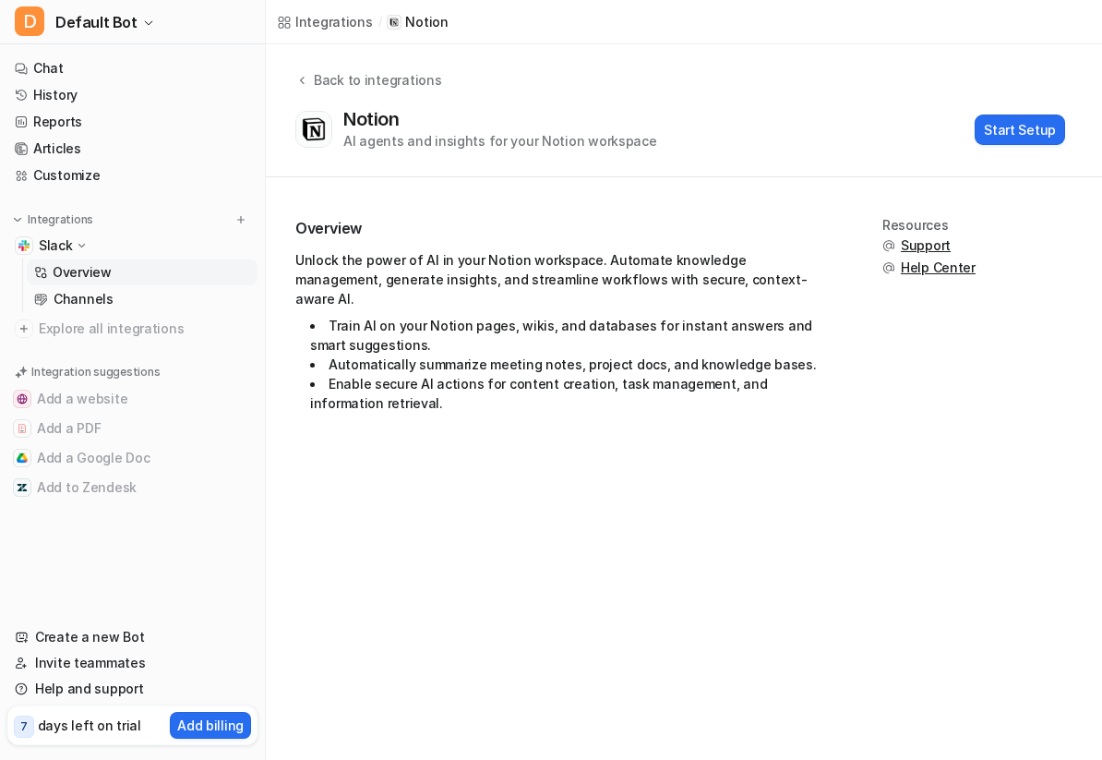
click at [86, 263] on p "Overview" at bounding box center [82, 272] width 59 height 18
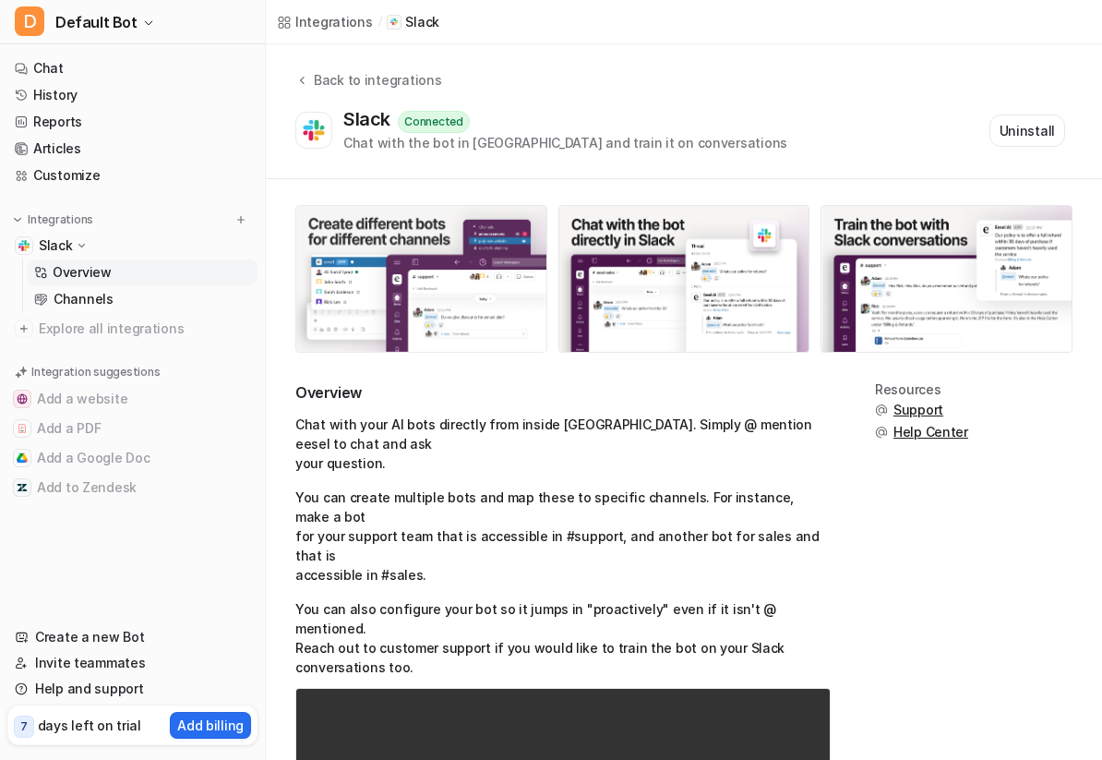
scroll to position [199, 0]
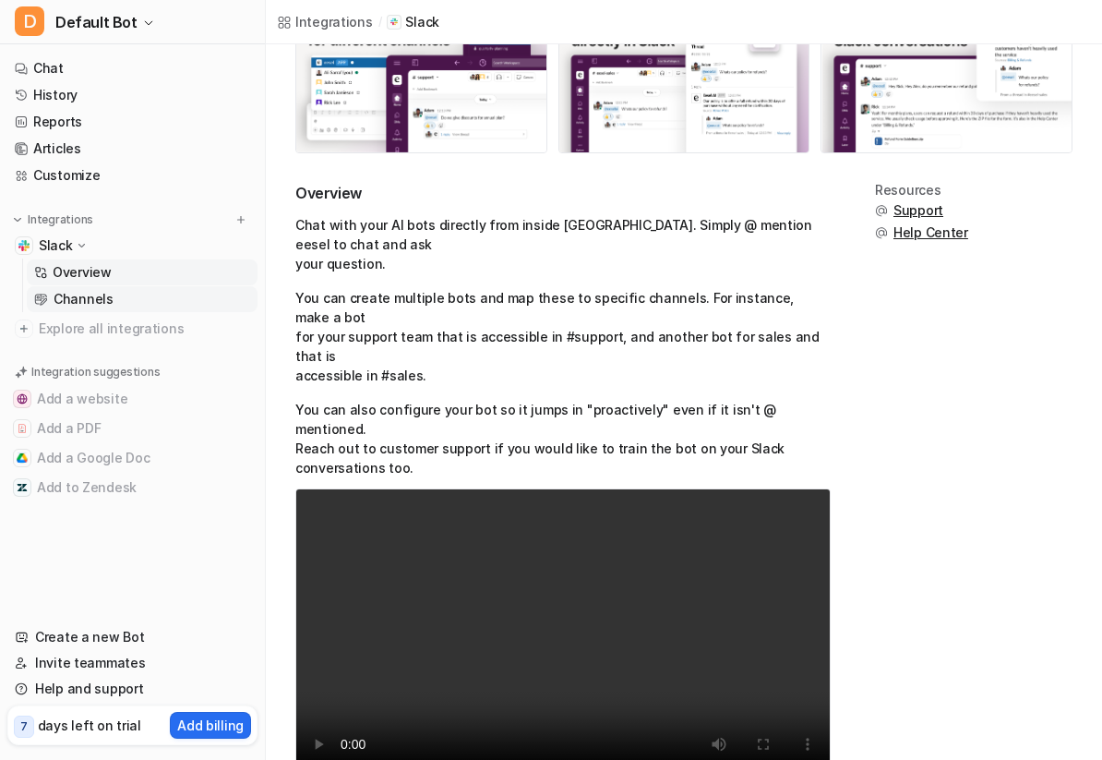
click at [107, 297] on p "Channels" at bounding box center [84, 299] width 60 height 18
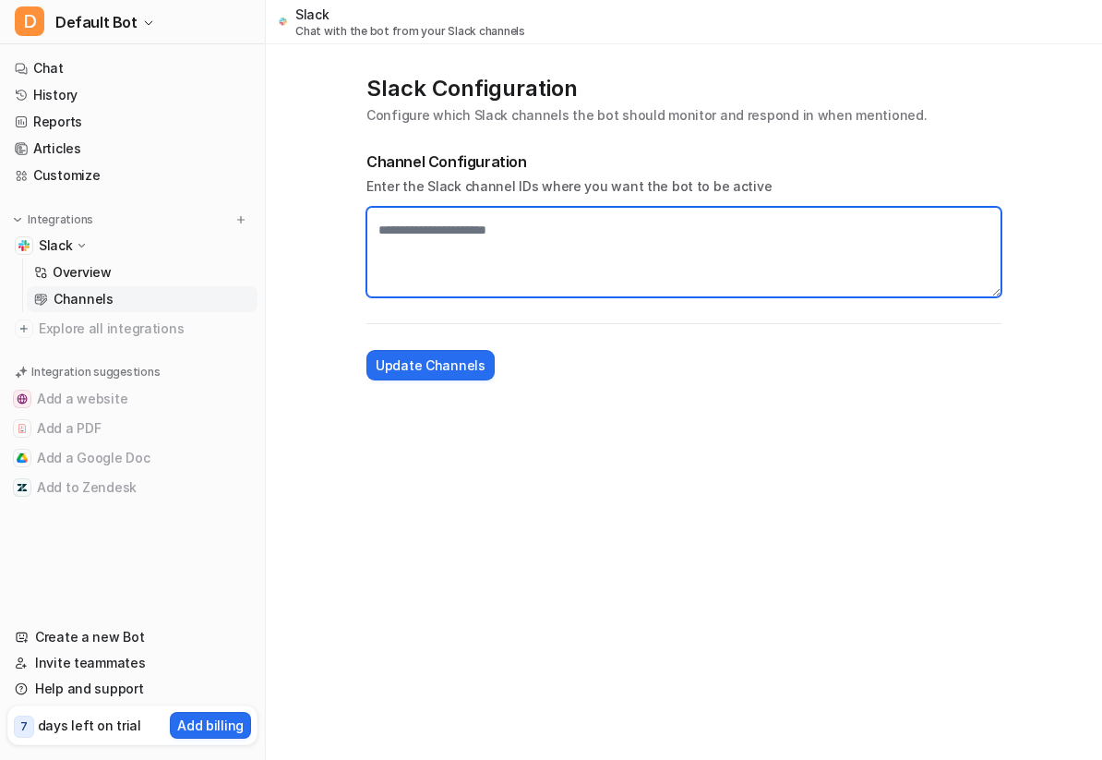
click at [494, 244] on textarea at bounding box center [683, 252] width 635 height 90
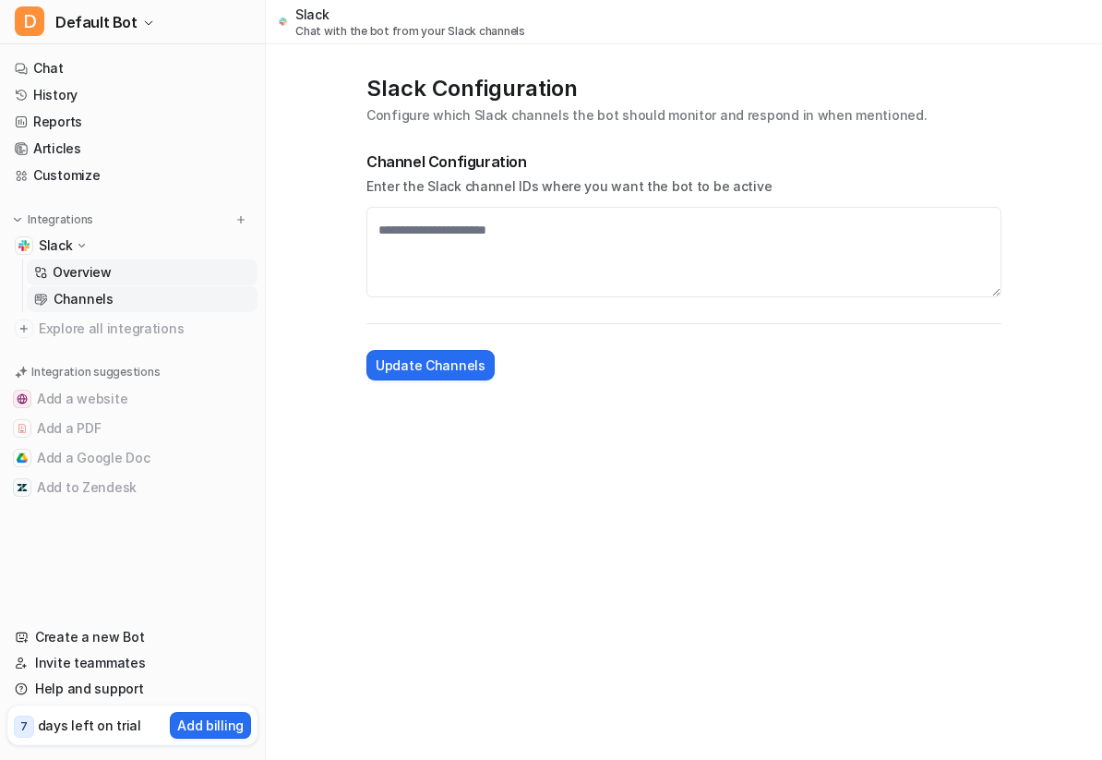
click at [106, 269] on p "Overview" at bounding box center [82, 272] width 59 height 18
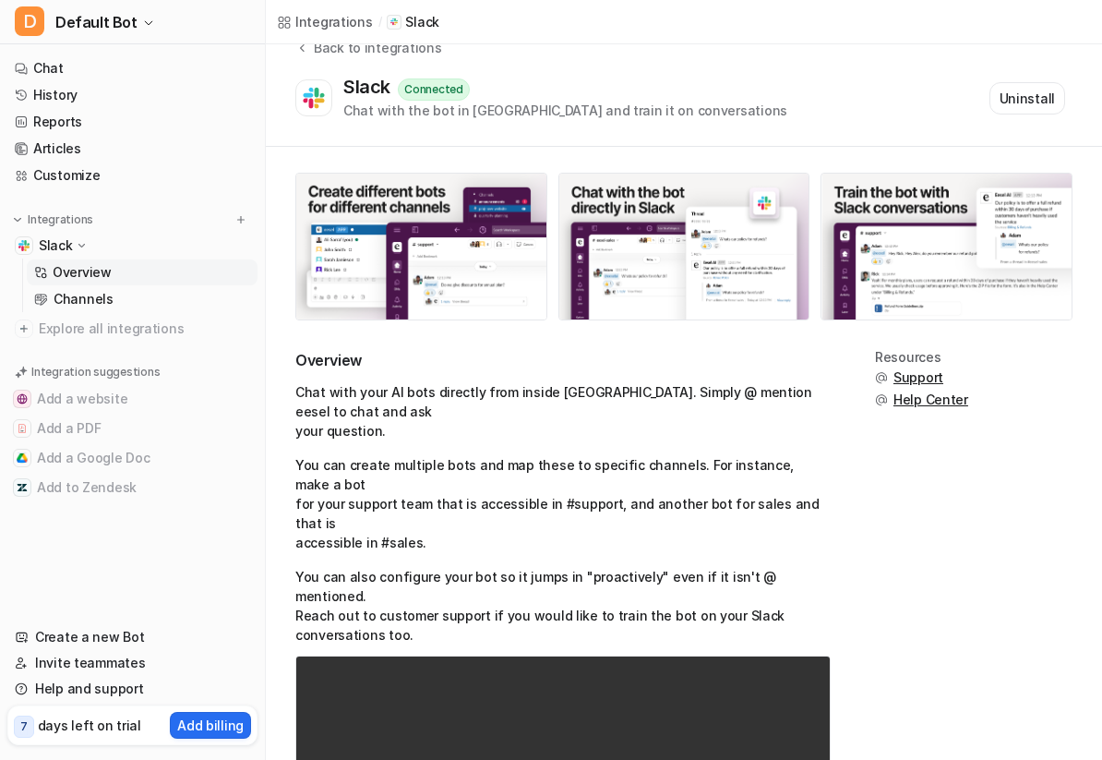
scroll to position [34, 0]
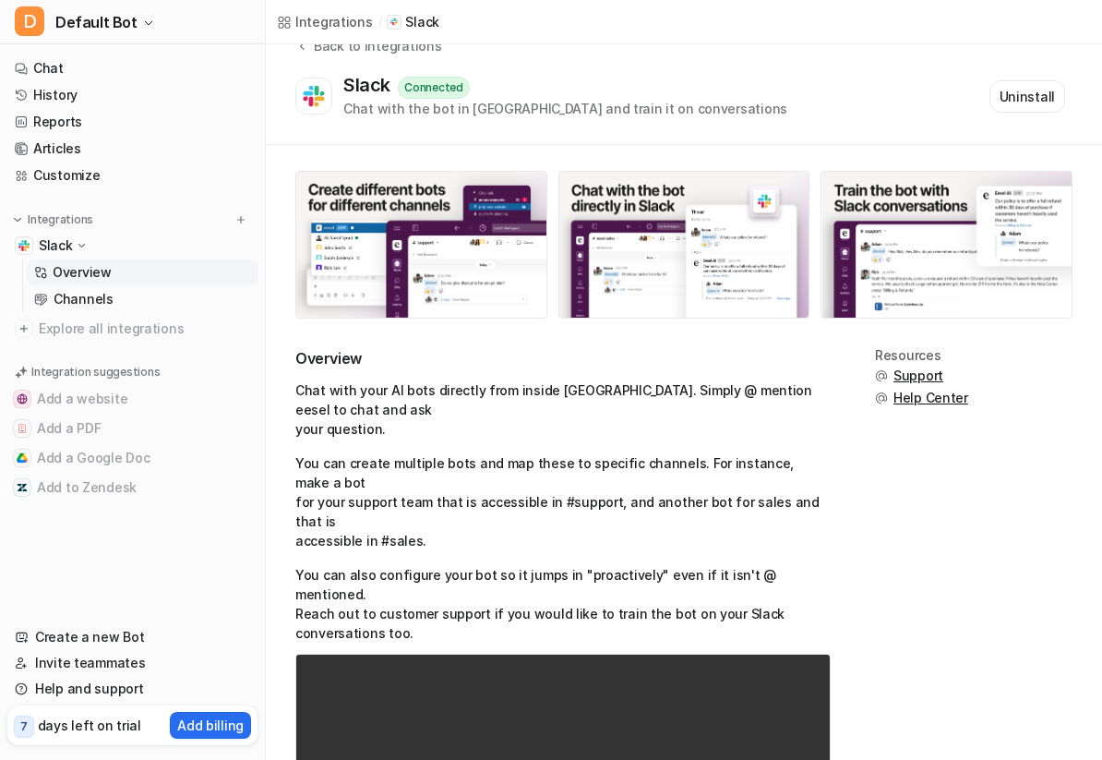
click at [113, 279] on link "Overview" at bounding box center [142, 272] width 231 height 26
click at [75, 246] on icon at bounding box center [82, 245] width 14 height 13
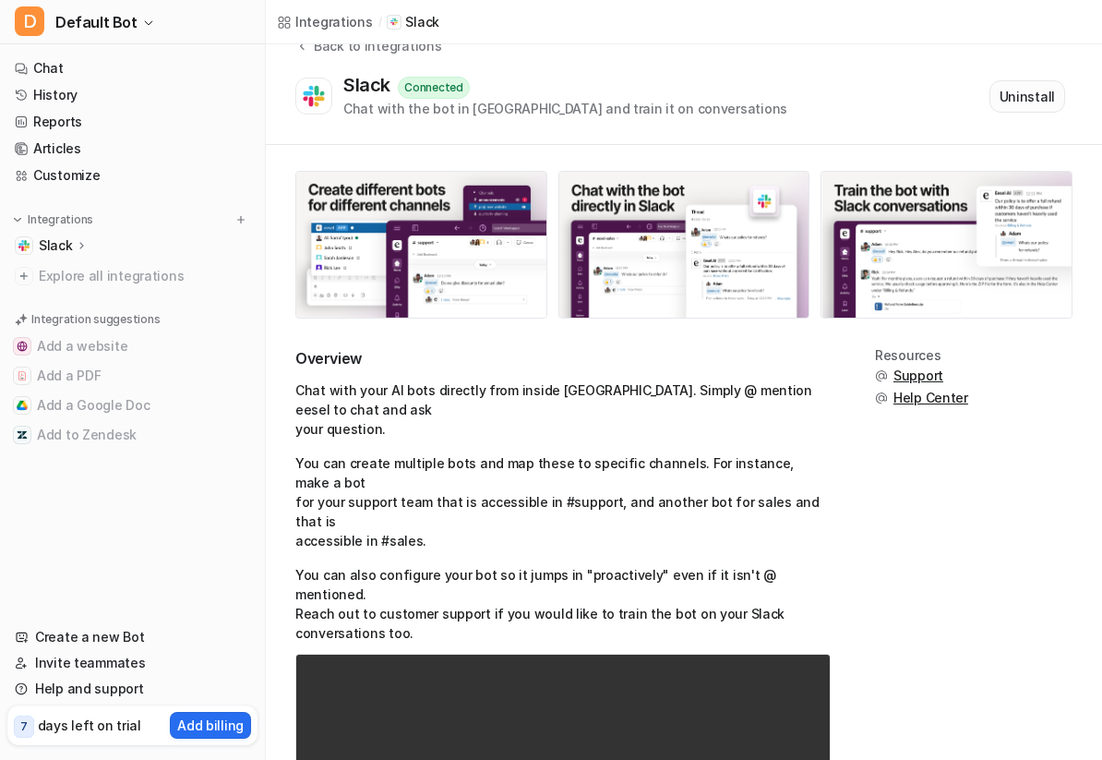
click at [1016, 99] on button "Uninstall" at bounding box center [1027, 96] width 76 height 32
